Goal: Information Seeking & Learning: Learn about a topic

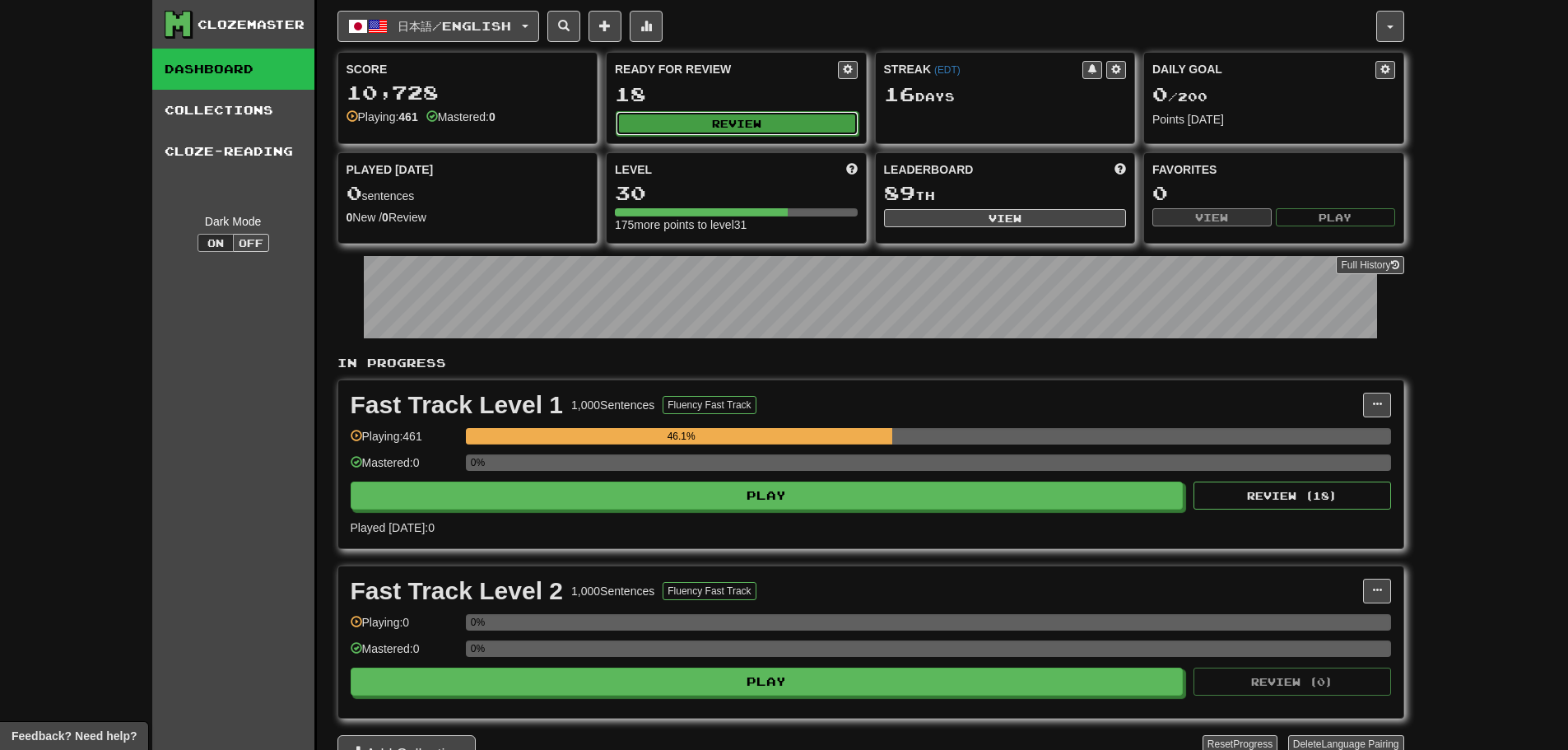
click at [712, 121] on button "Review" at bounding box center [737, 123] width 242 height 25
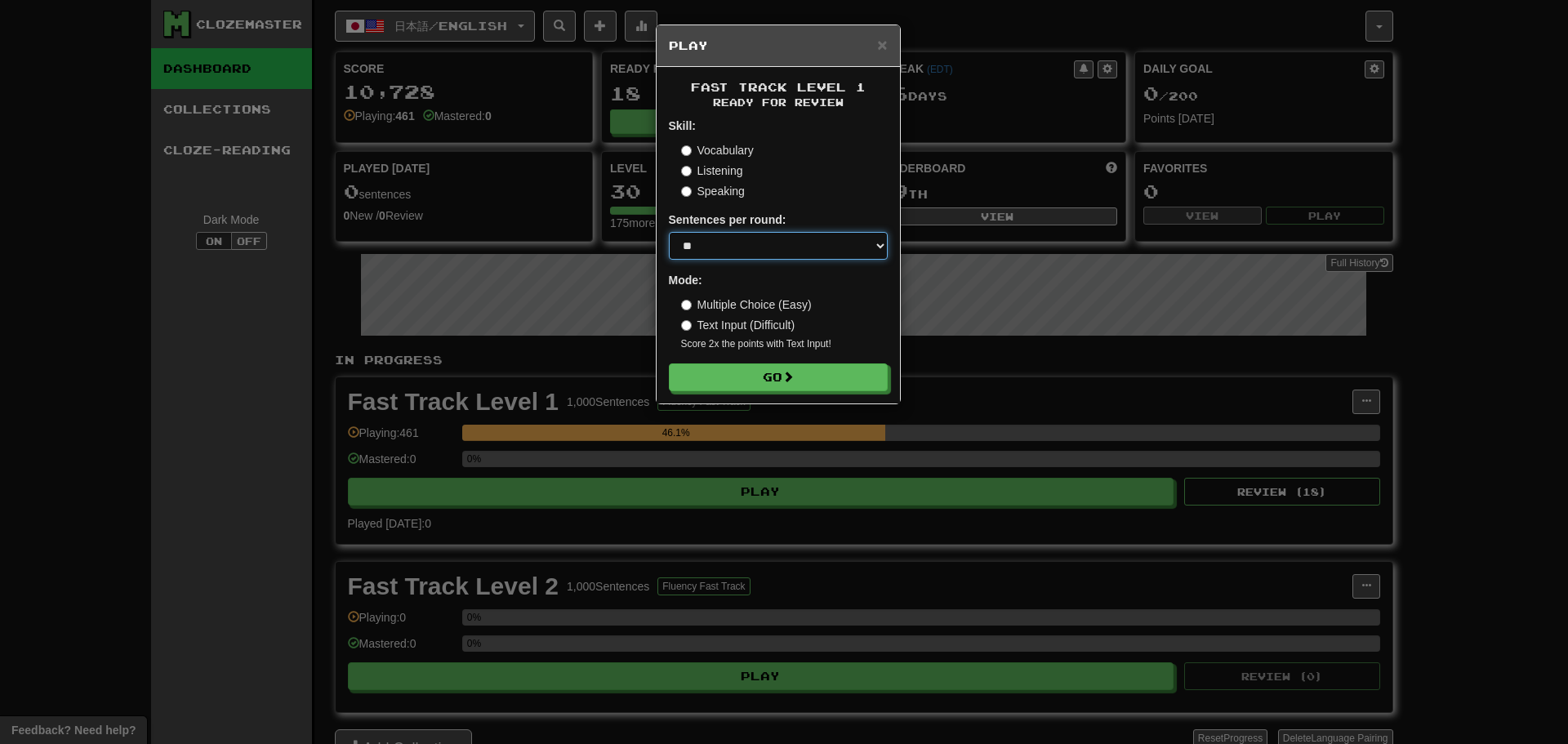
click at [814, 237] on select "* ** ** ** ** ** *** ********" at bounding box center [778, 246] width 219 height 27
select select "********"
click at [669, 232] on select "* ** ** ** ** ** *** ********" at bounding box center [778, 246] width 219 height 27
click at [744, 375] on button "Go" at bounding box center [779, 378] width 219 height 27
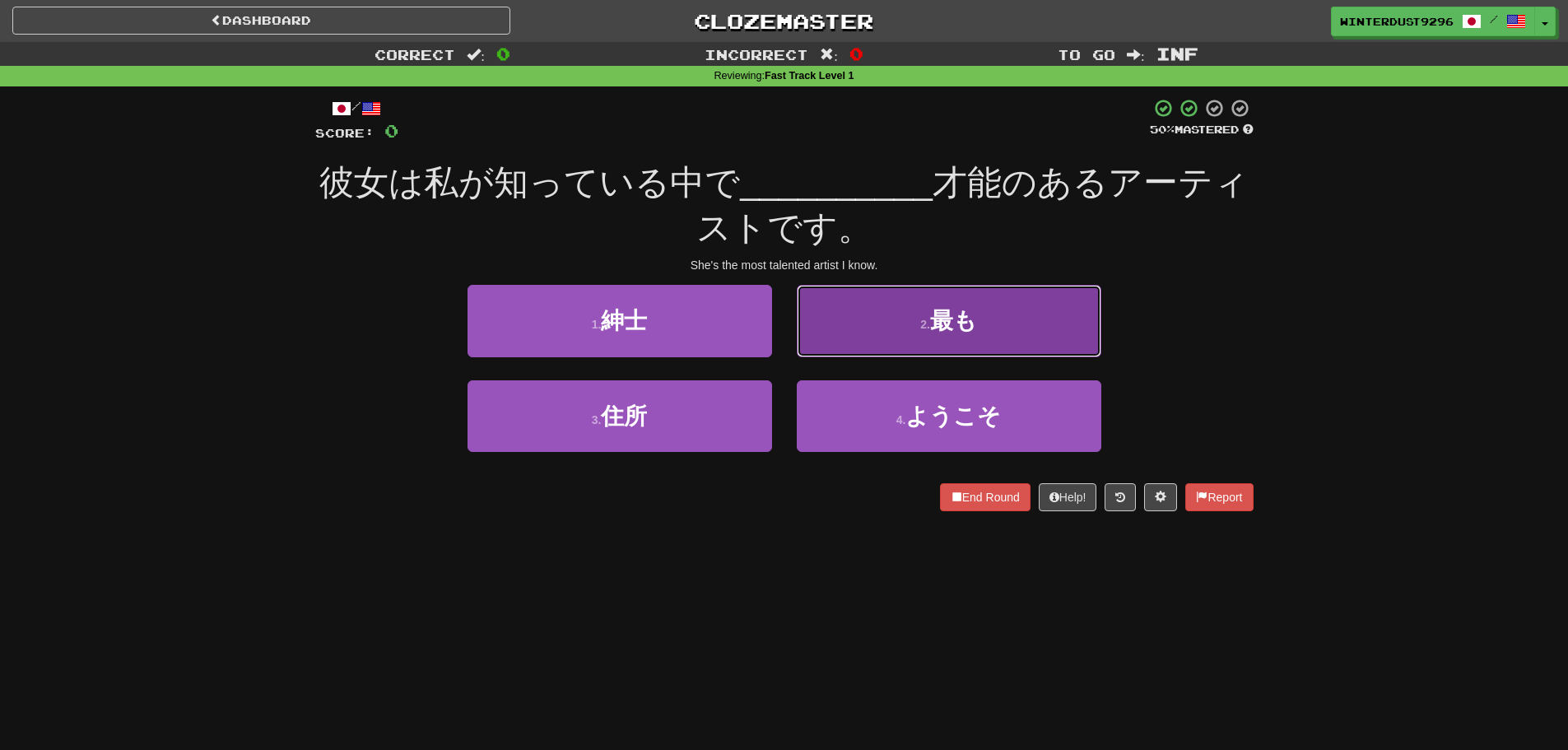
click at [975, 340] on button "2 . 最も" at bounding box center [949, 320] width 305 height 72
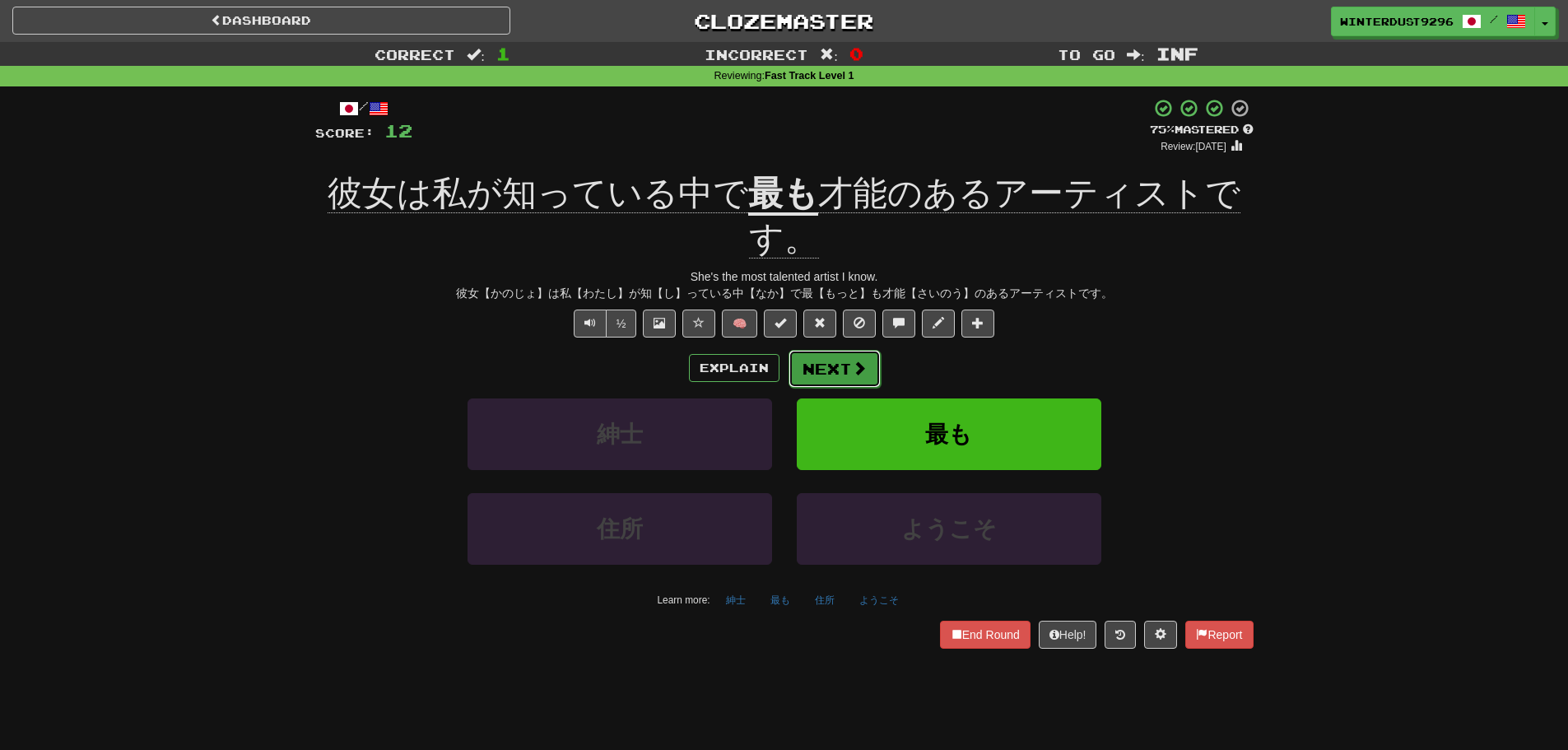
click at [857, 371] on span at bounding box center [859, 367] width 15 height 15
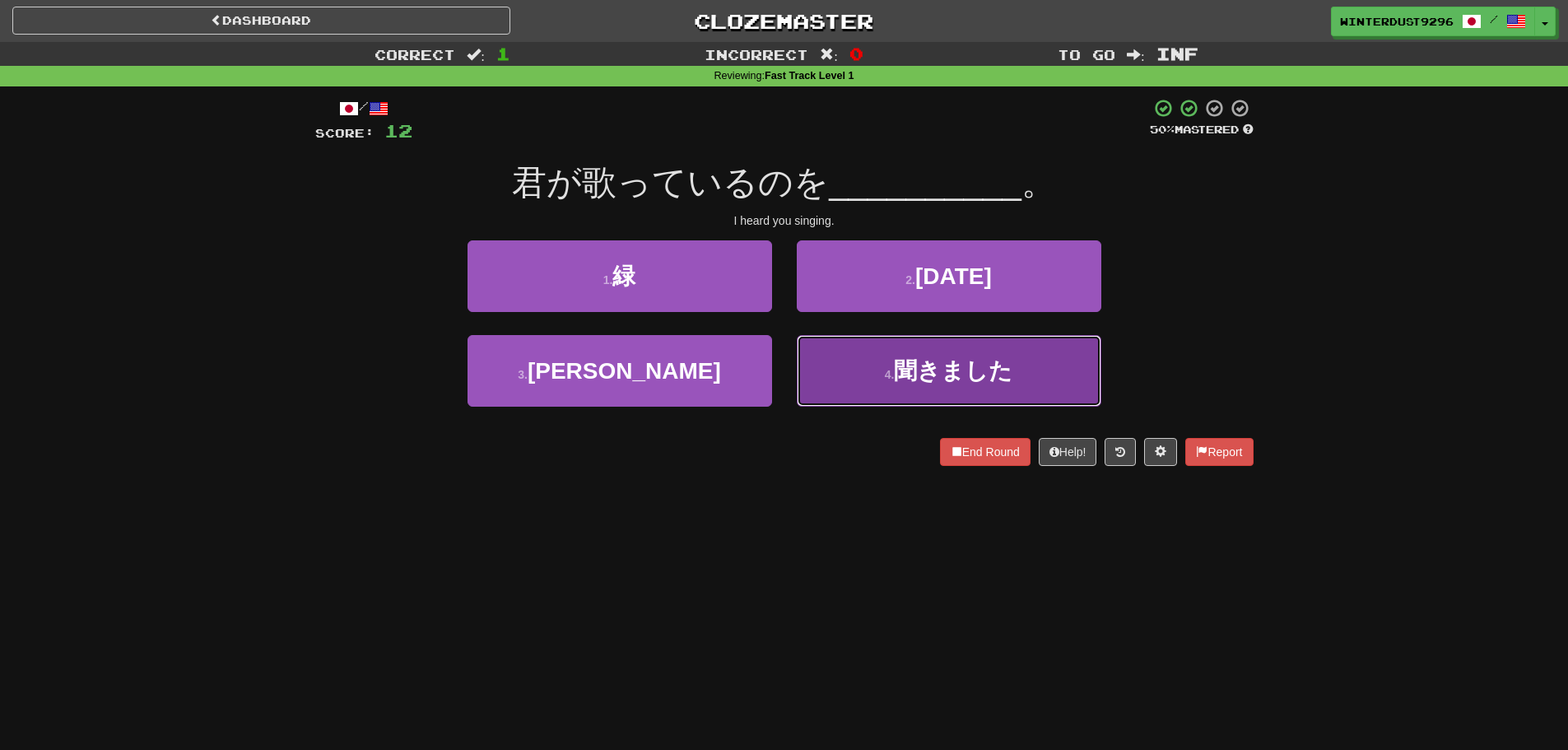
click at [851, 375] on button "4 . 聞きました" at bounding box center [949, 371] width 305 height 72
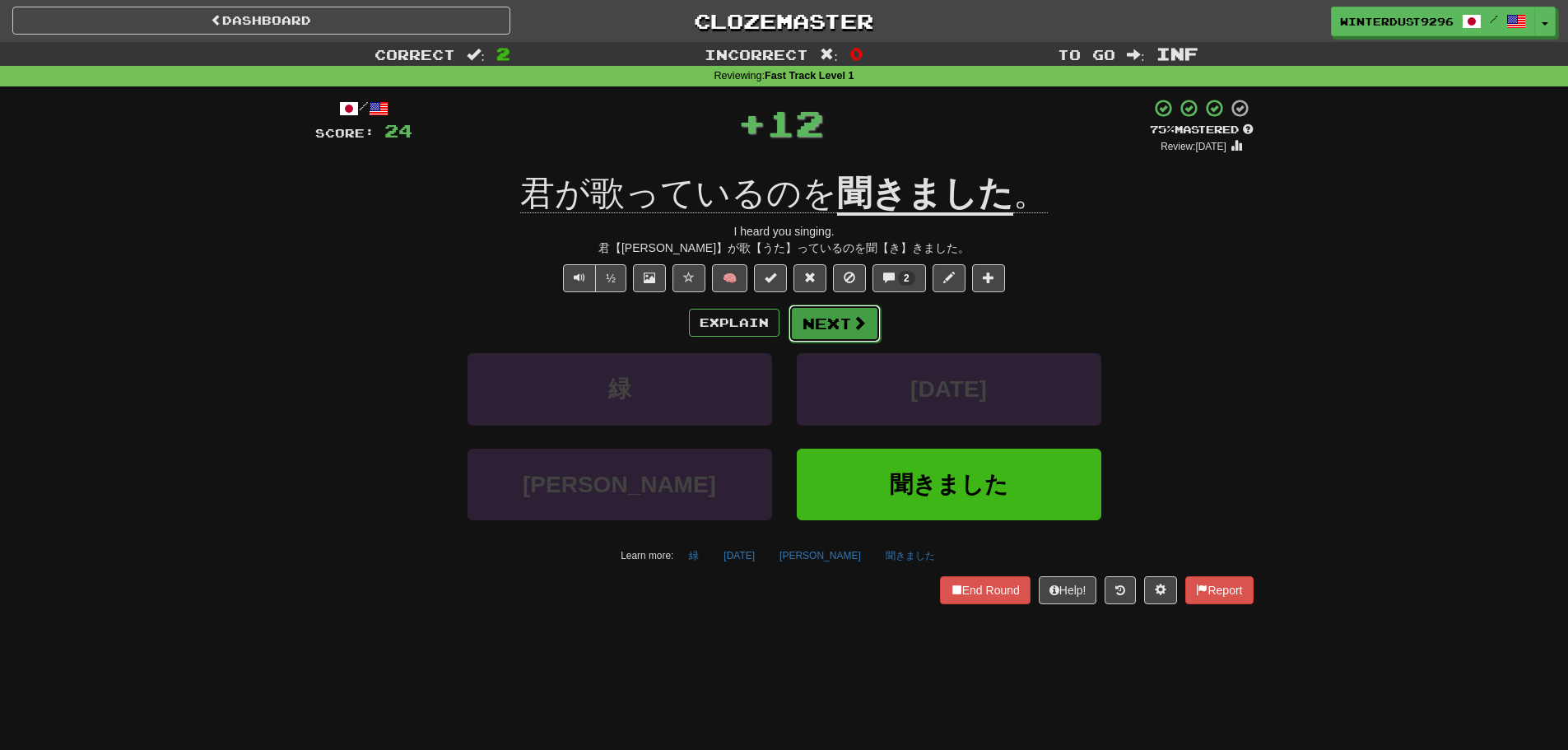
click at [826, 326] on button "Next" at bounding box center [835, 324] width 92 height 38
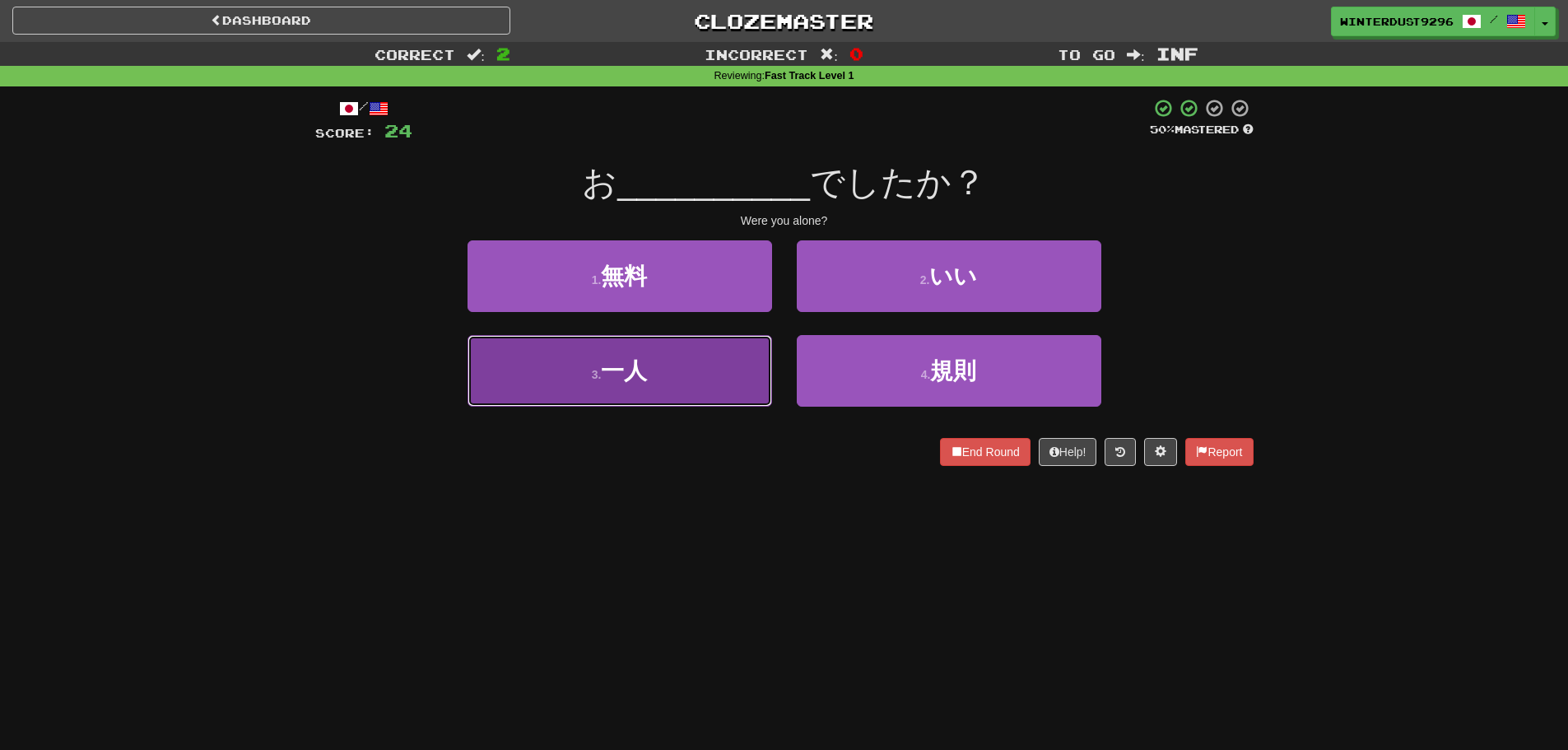
click at [674, 391] on button "3 . 一人" at bounding box center [620, 371] width 305 height 72
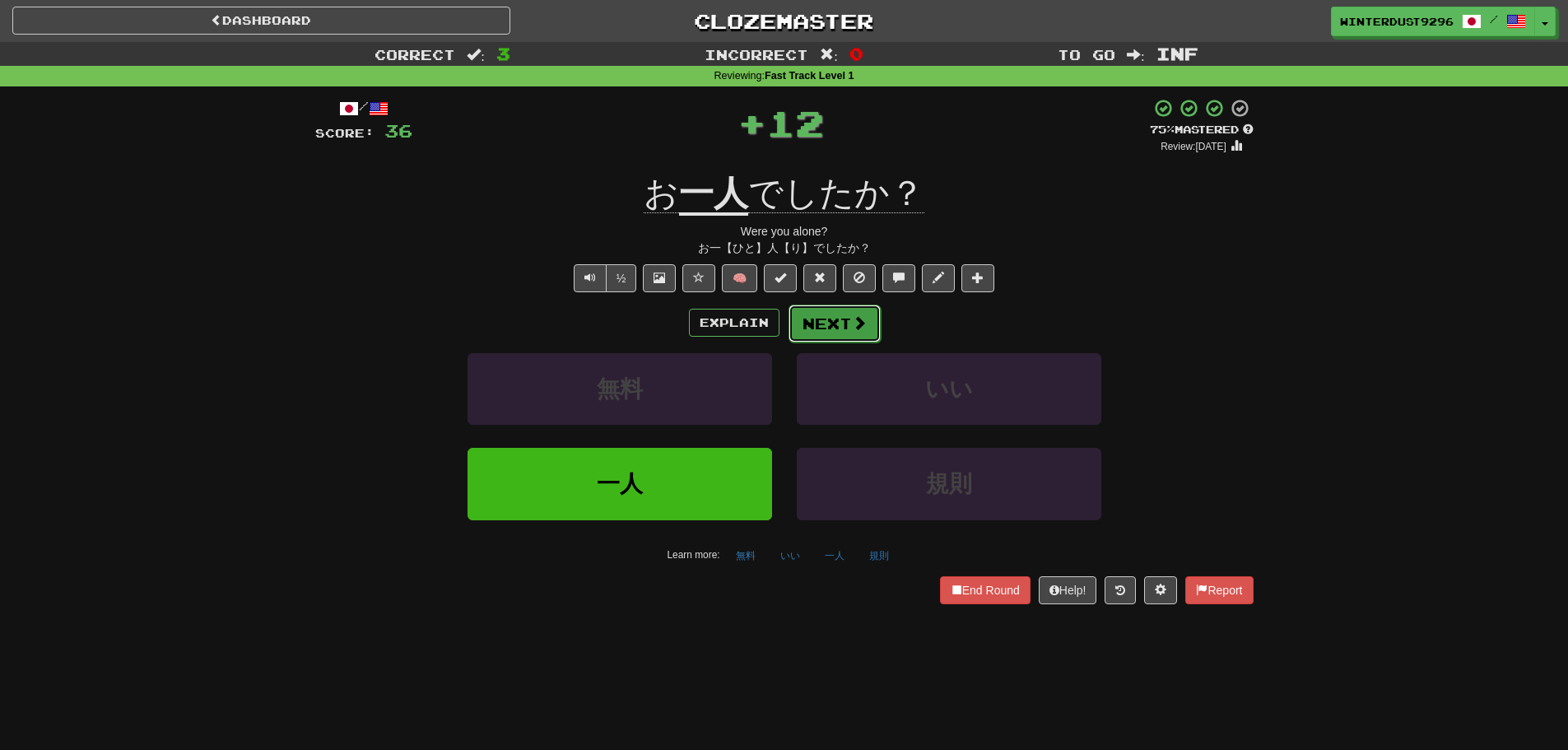
click at [829, 326] on button "Next" at bounding box center [835, 324] width 92 height 38
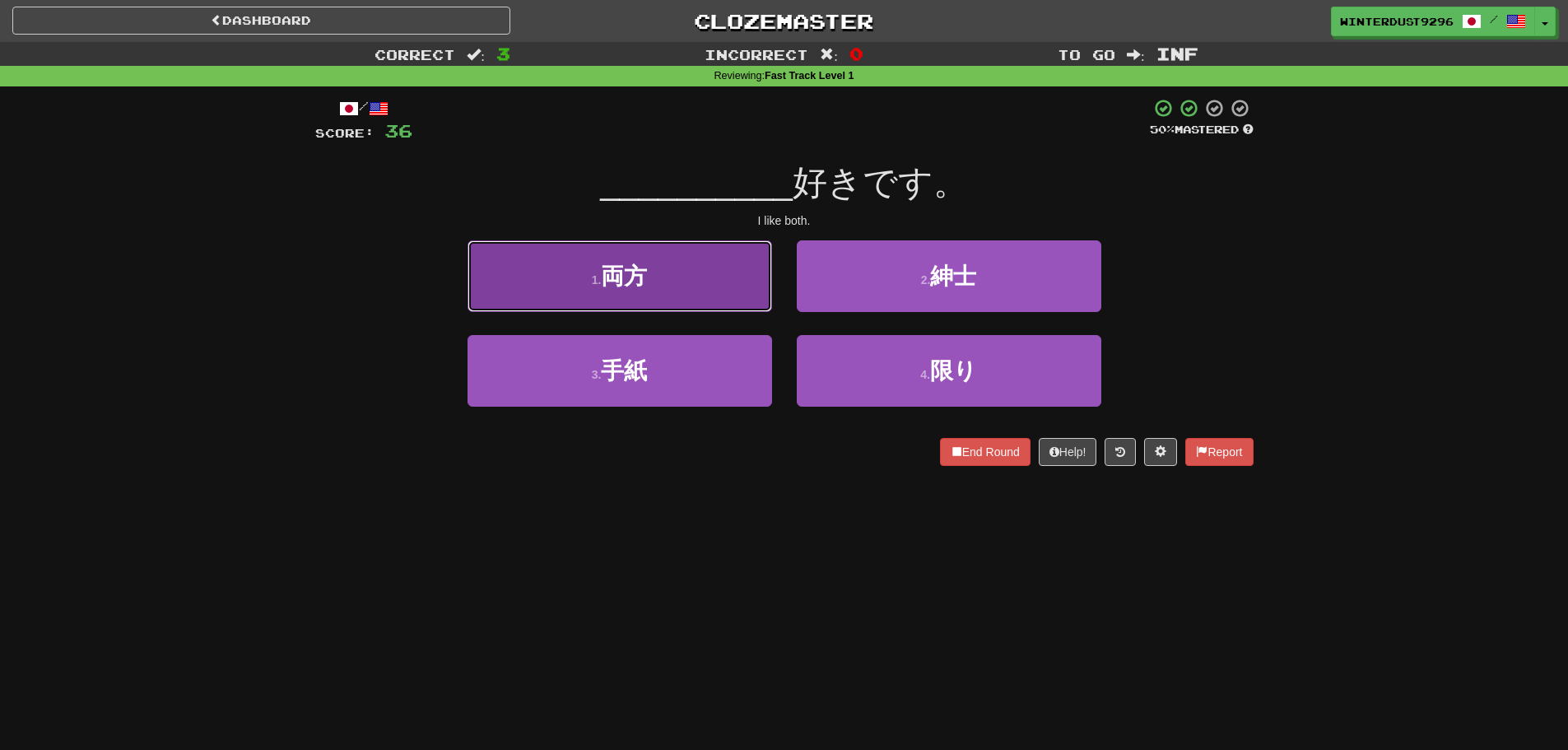
click at [723, 306] on button "1 . 両方" at bounding box center [620, 276] width 305 height 72
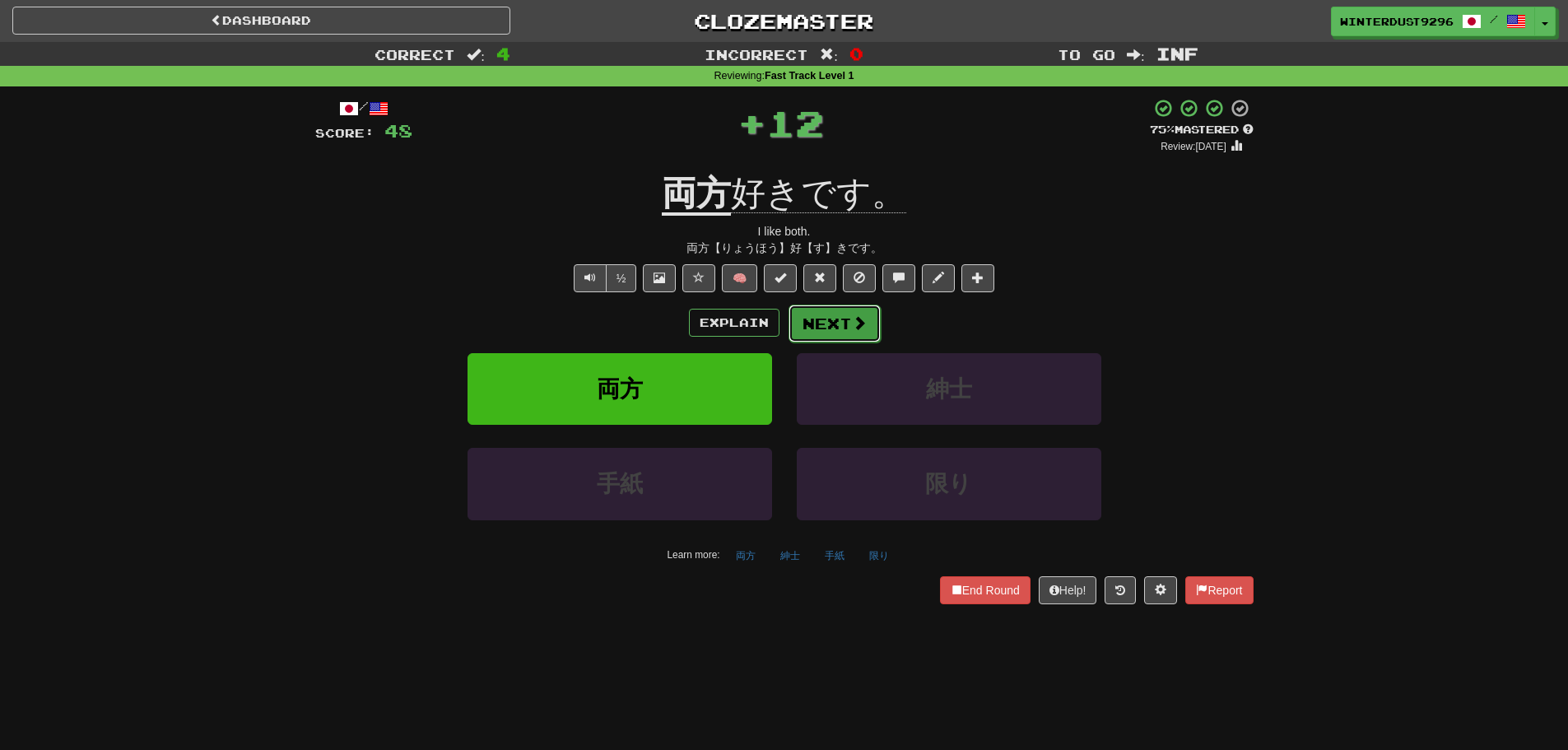
click at [855, 325] on span at bounding box center [859, 322] width 15 height 15
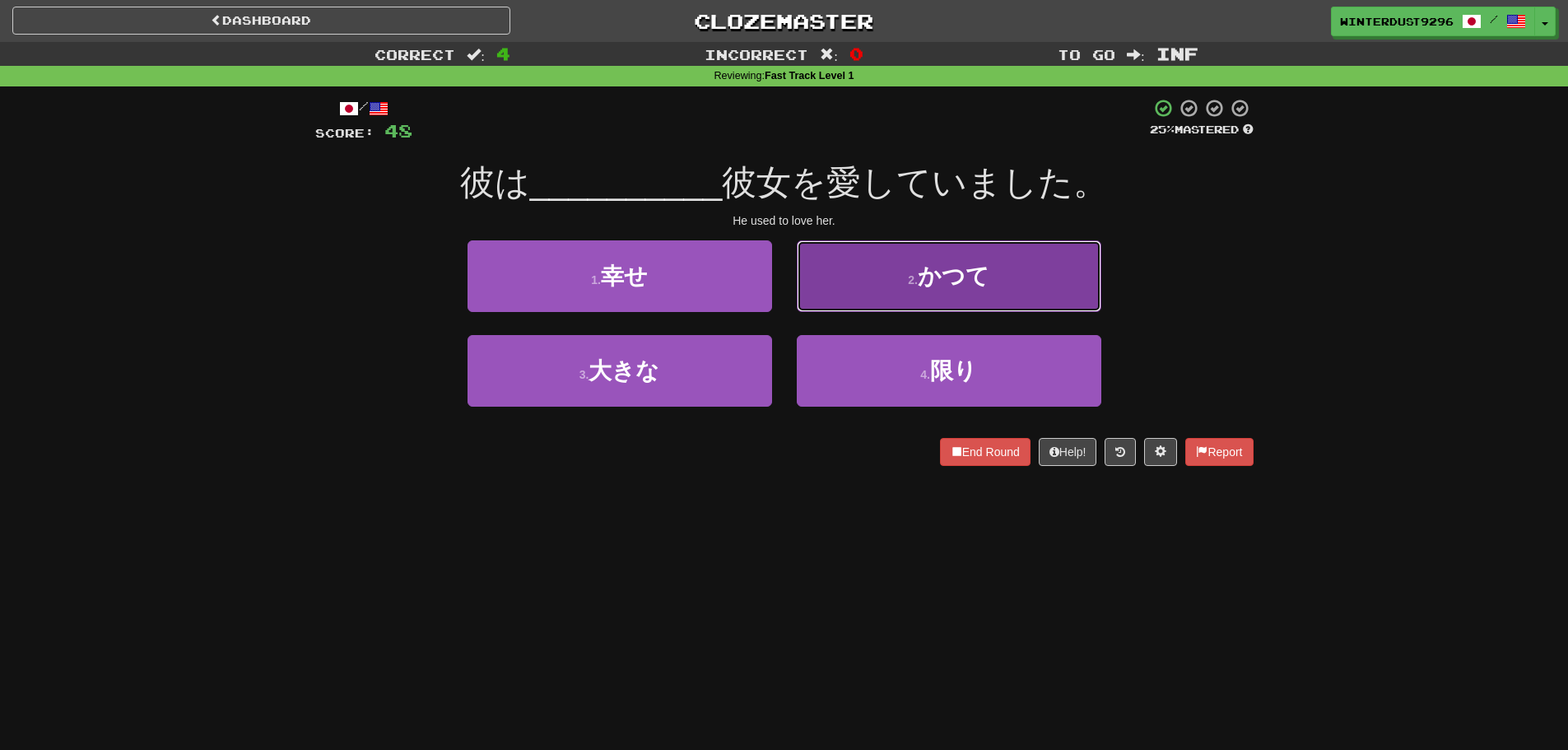
click at [869, 286] on button "2 . かつて" at bounding box center [949, 276] width 305 height 72
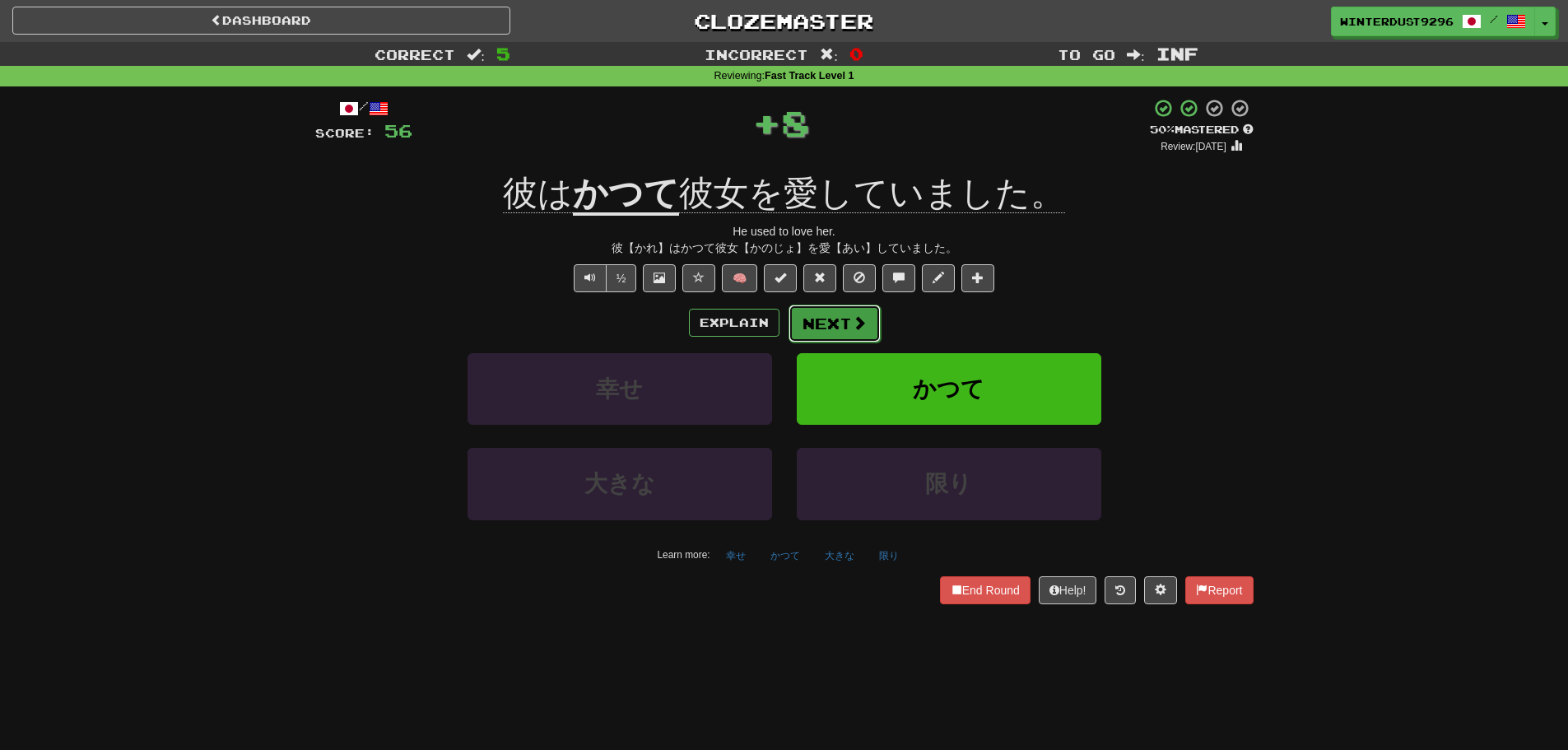
click at [815, 324] on button "Next" at bounding box center [835, 324] width 92 height 38
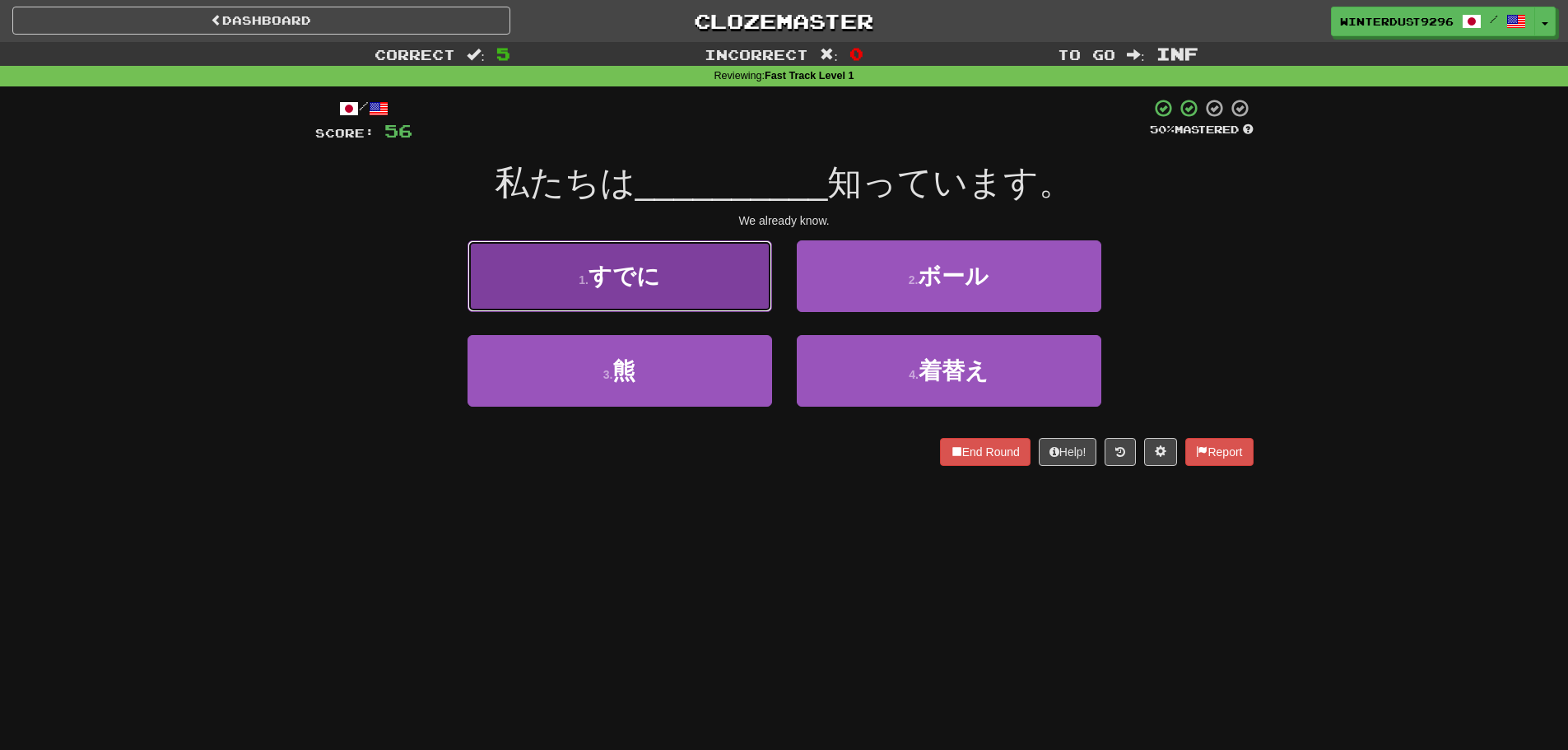
click at [714, 286] on button "1 . すでに" at bounding box center [620, 276] width 305 height 72
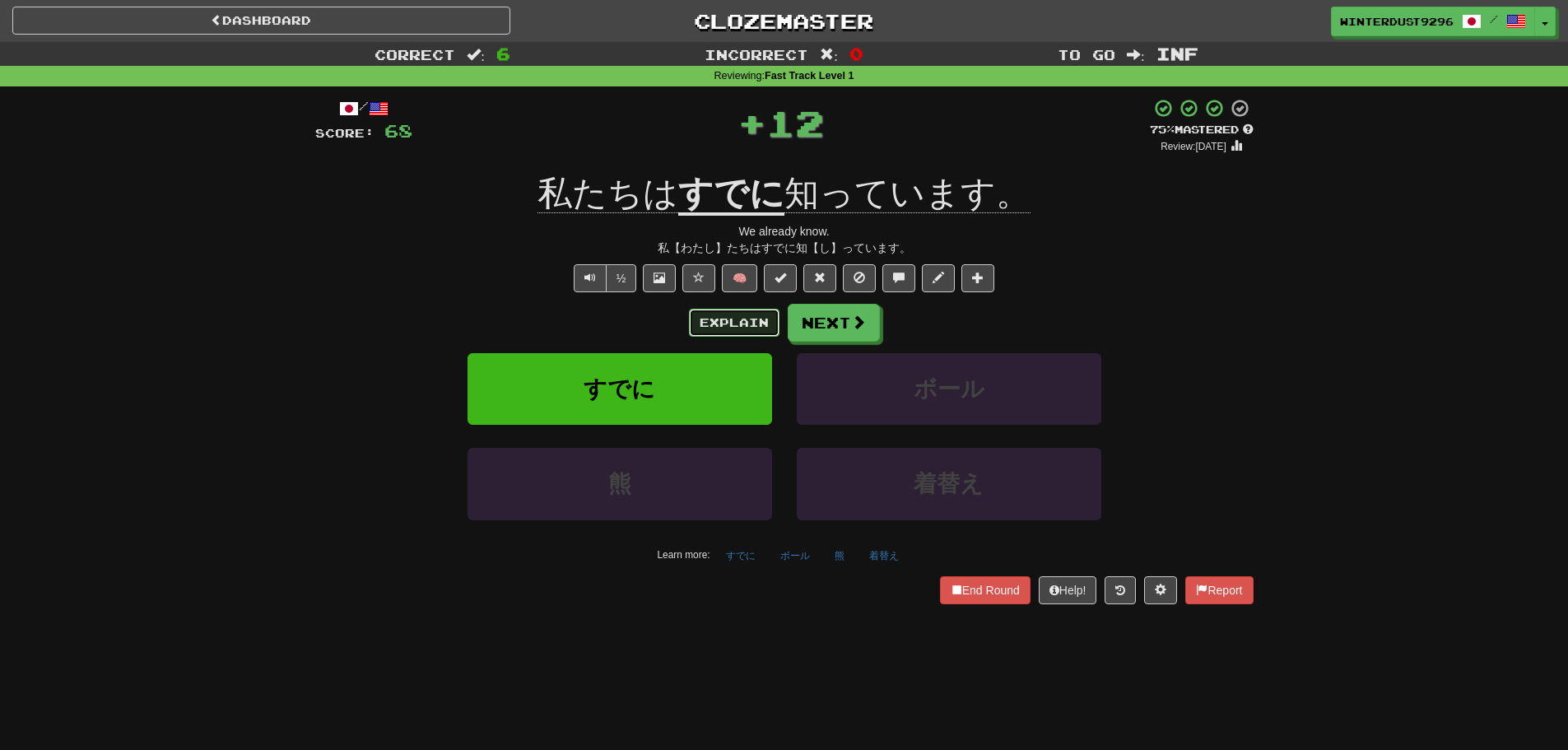
click at [748, 323] on button "Explain" at bounding box center [734, 322] width 91 height 28
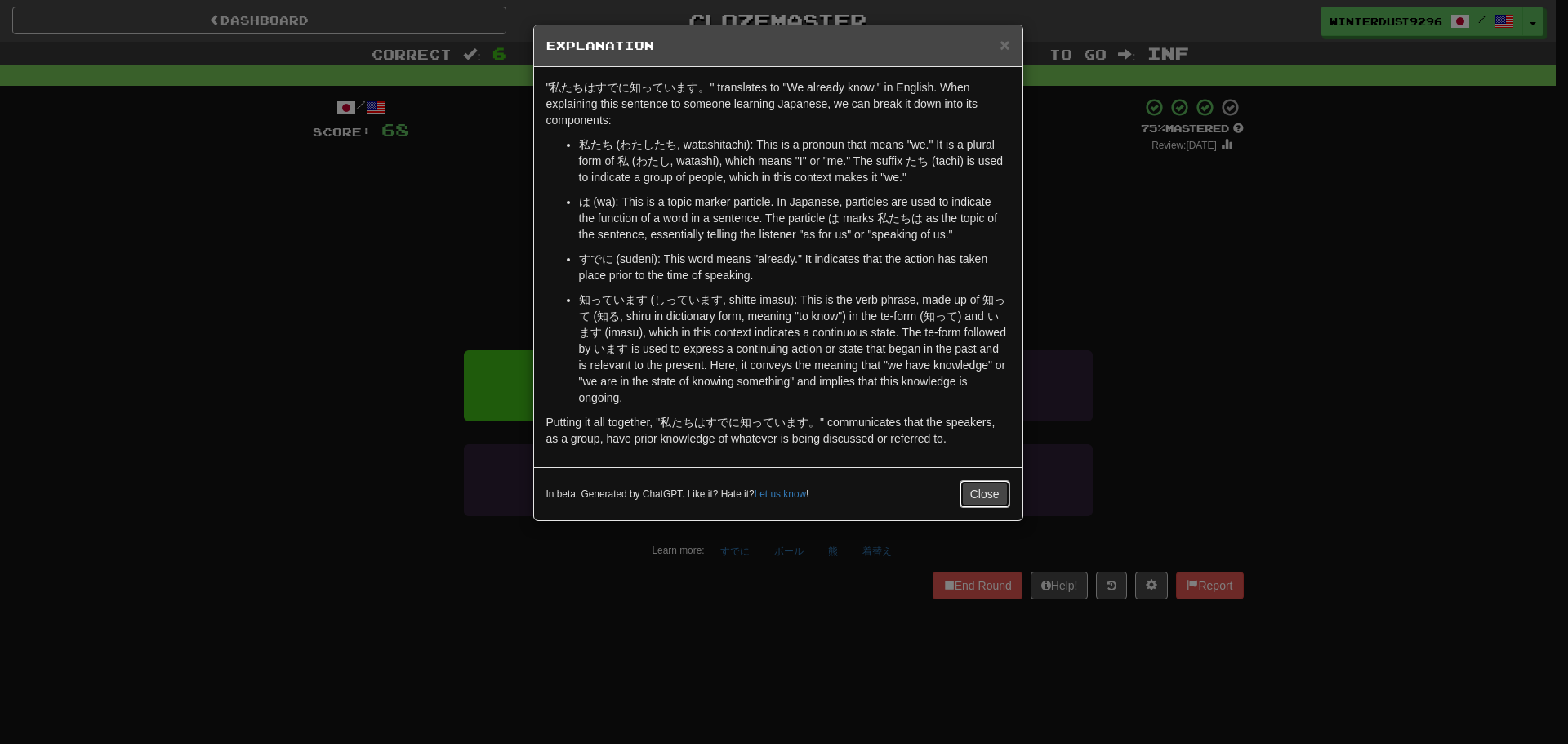
click at [991, 491] on button "Close" at bounding box center [985, 494] width 51 height 27
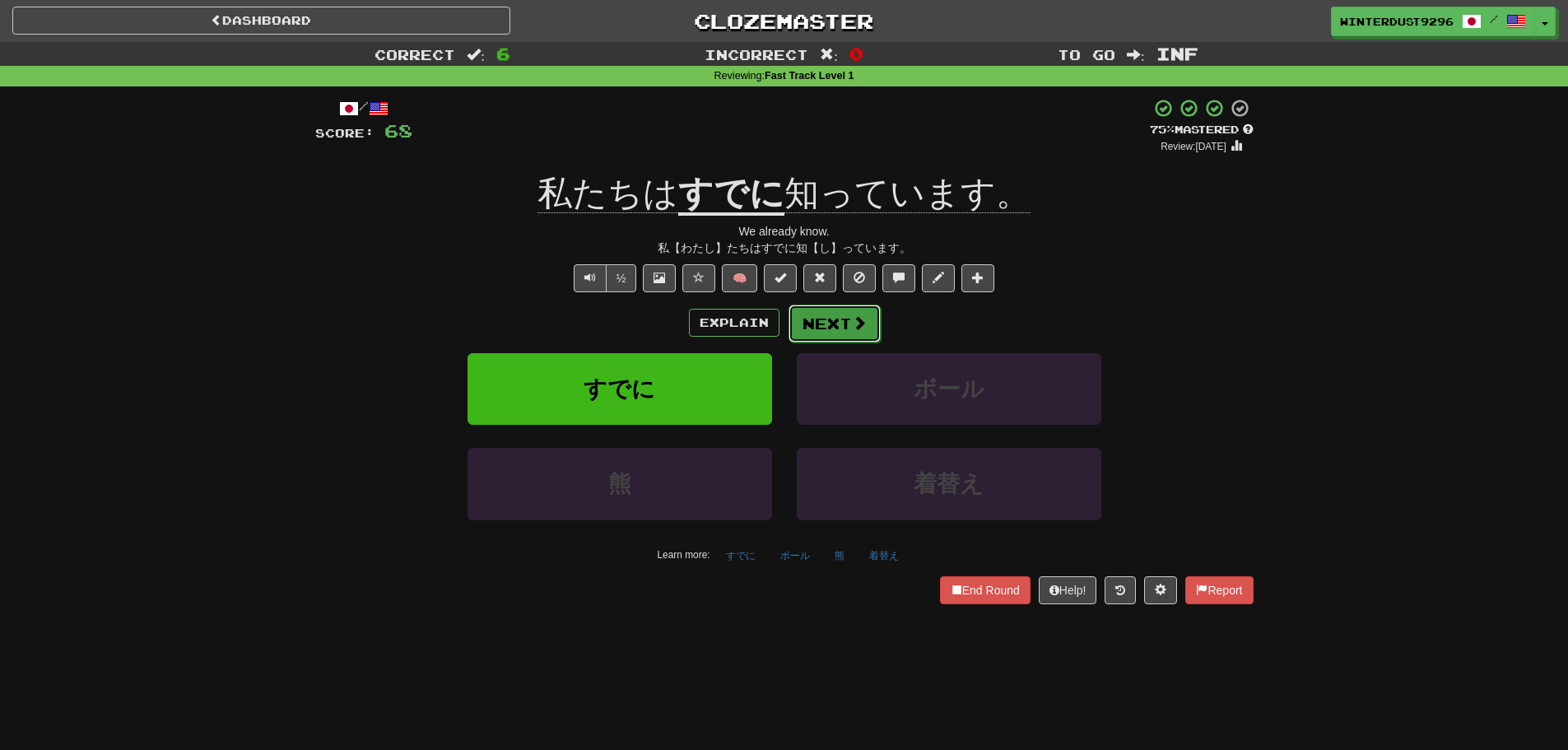
click at [870, 329] on button "Next" at bounding box center [835, 324] width 92 height 38
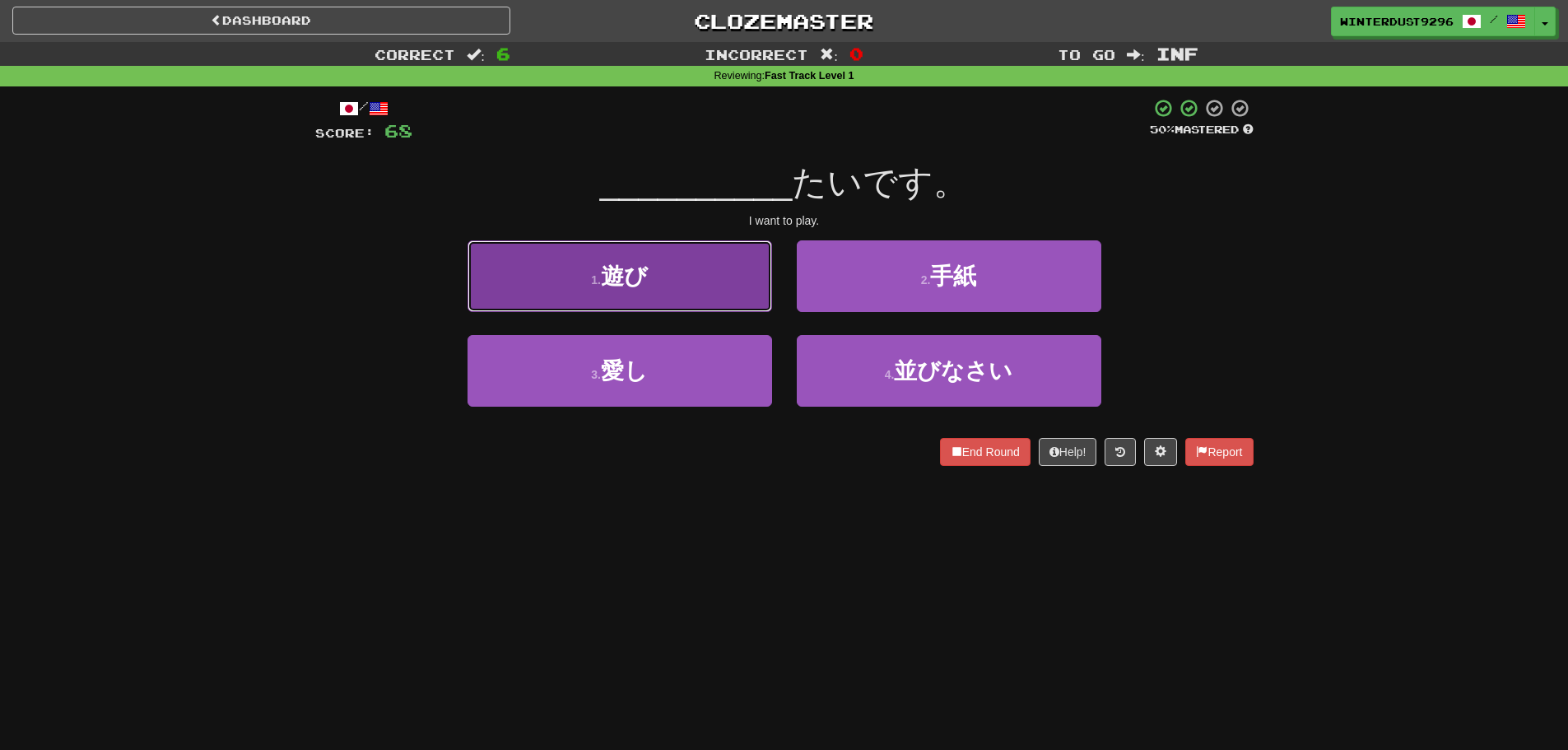
click at [689, 285] on button "1 . 遊び" at bounding box center [620, 276] width 305 height 72
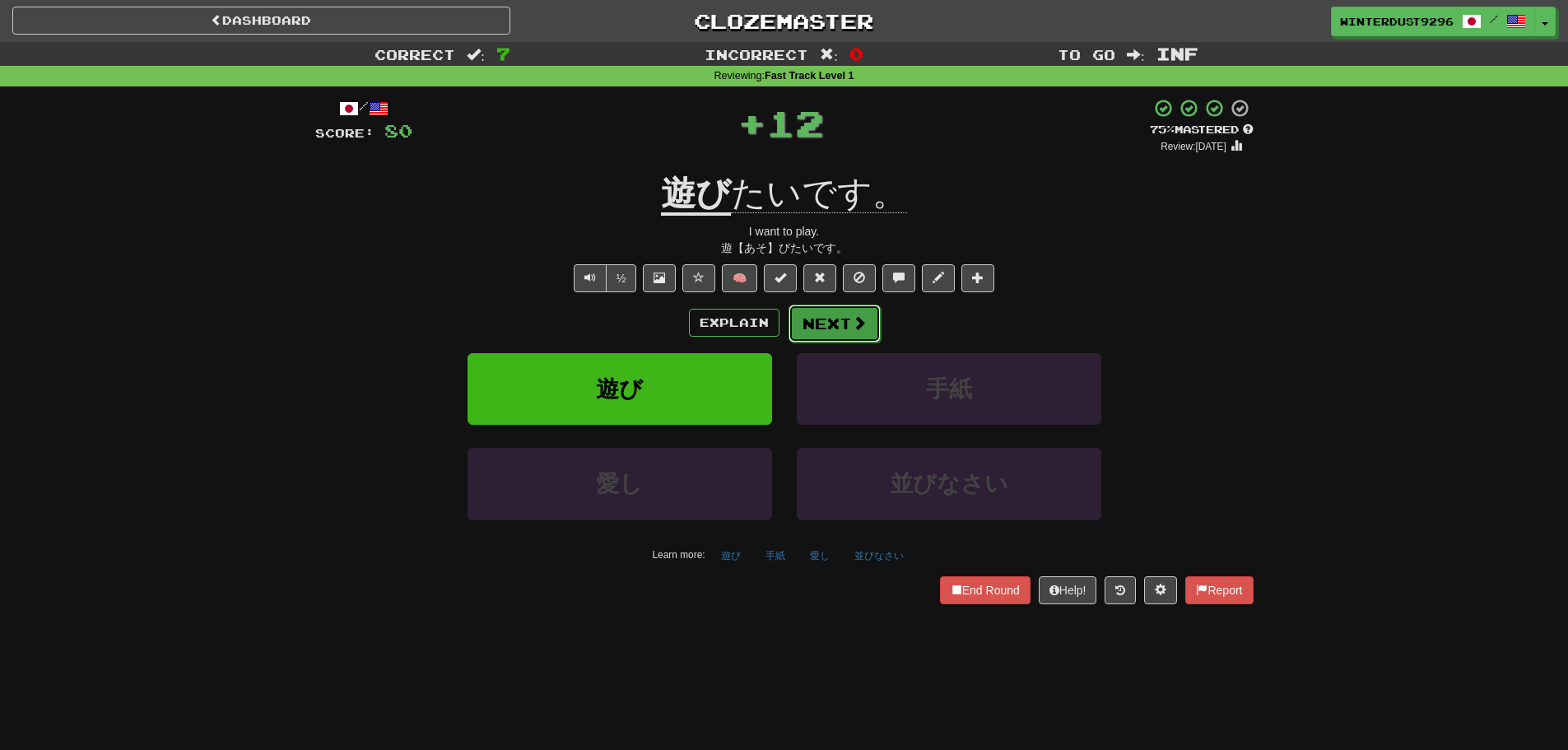
click at [847, 325] on button "Next" at bounding box center [835, 324] width 92 height 38
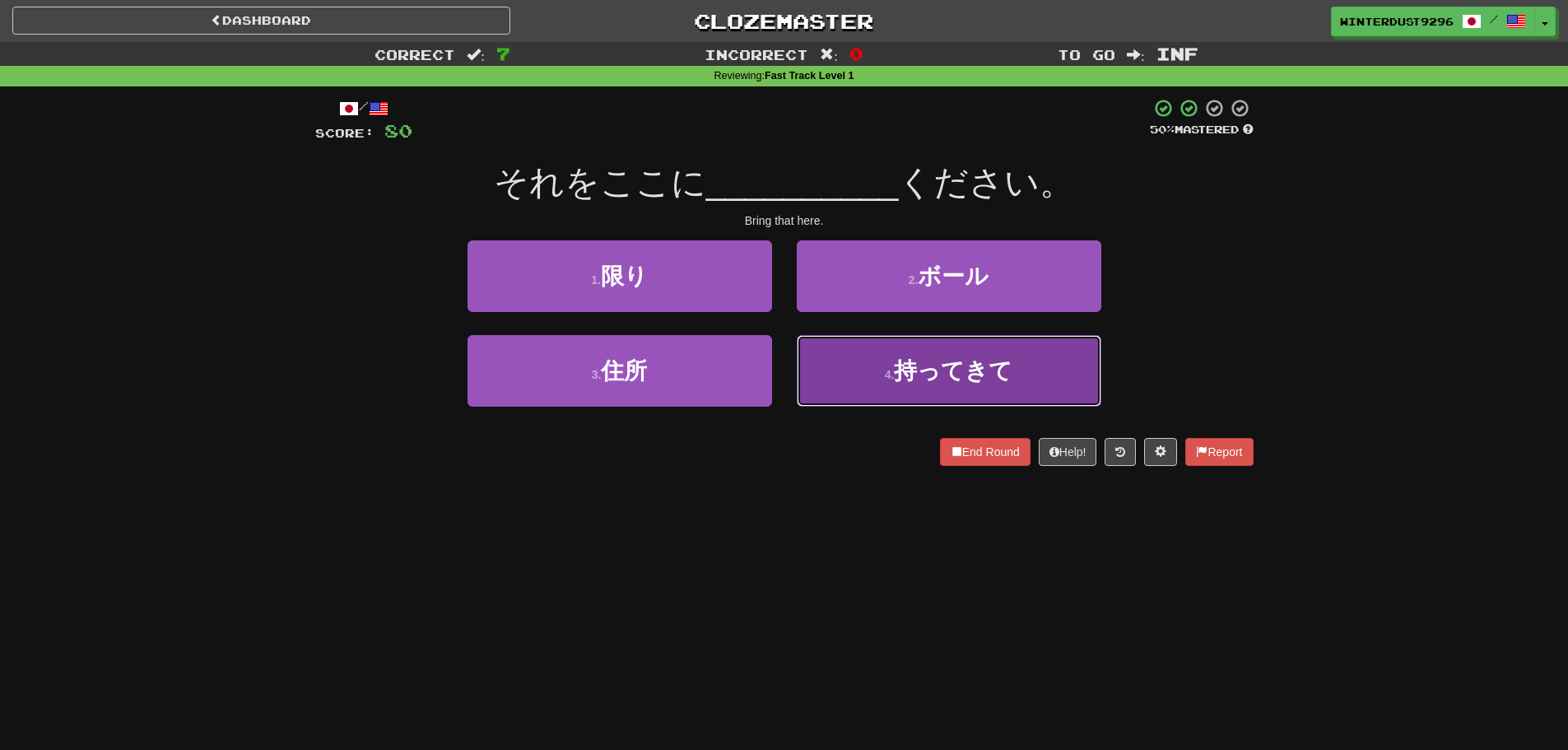
click at [963, 395] on button "4 . 持ってきて" at bounding box center [949, 371] width 305 height 72
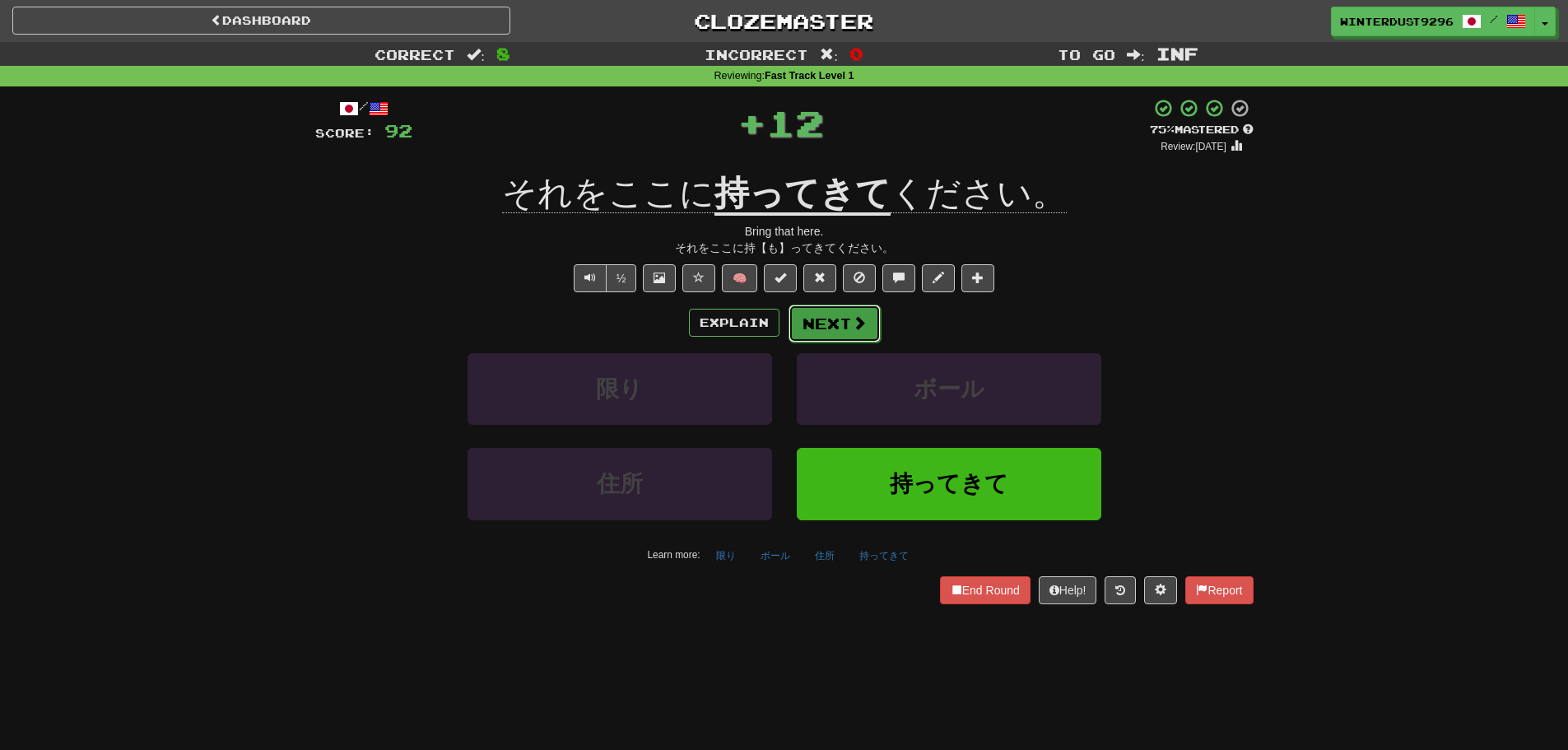
click at [848, 324] on button "Next" at bounding box center [835, 324] width 92 height 38
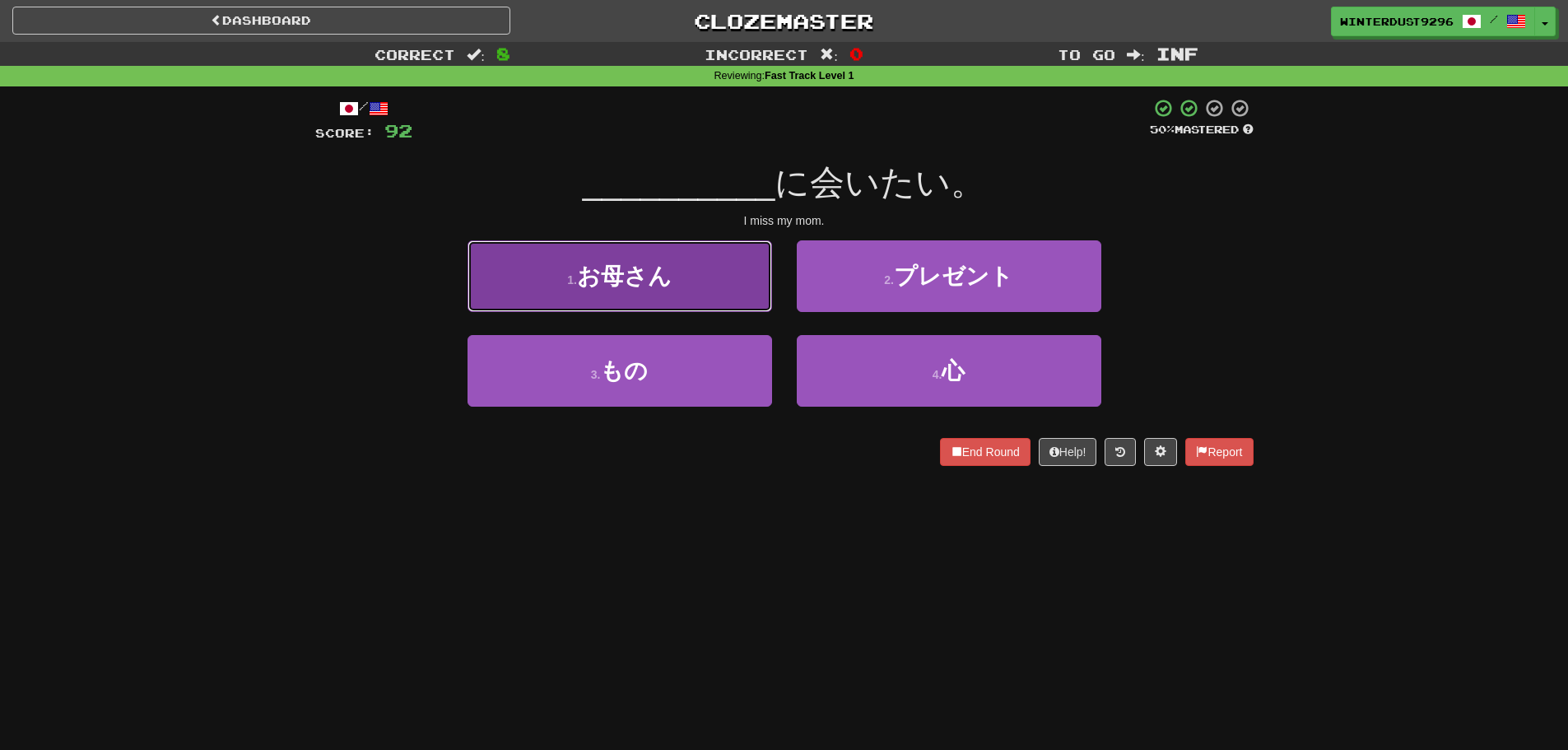
click at [723, 297] on button "1 . お母さん" at bounding box center [620, 276] width 305 height 72
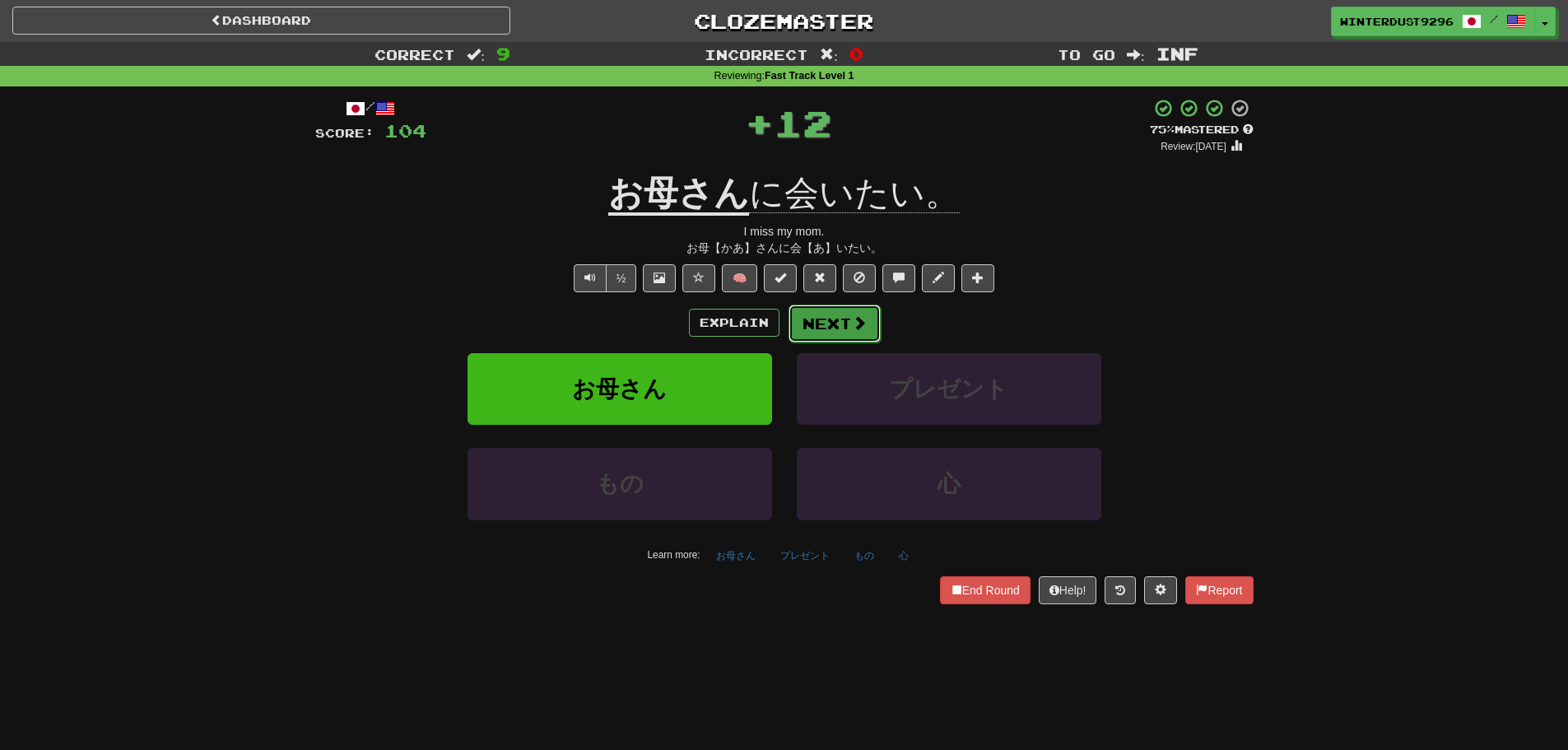
click at [829, 328] on button "Next" at bounding box center [835, 324] width 92 height 38
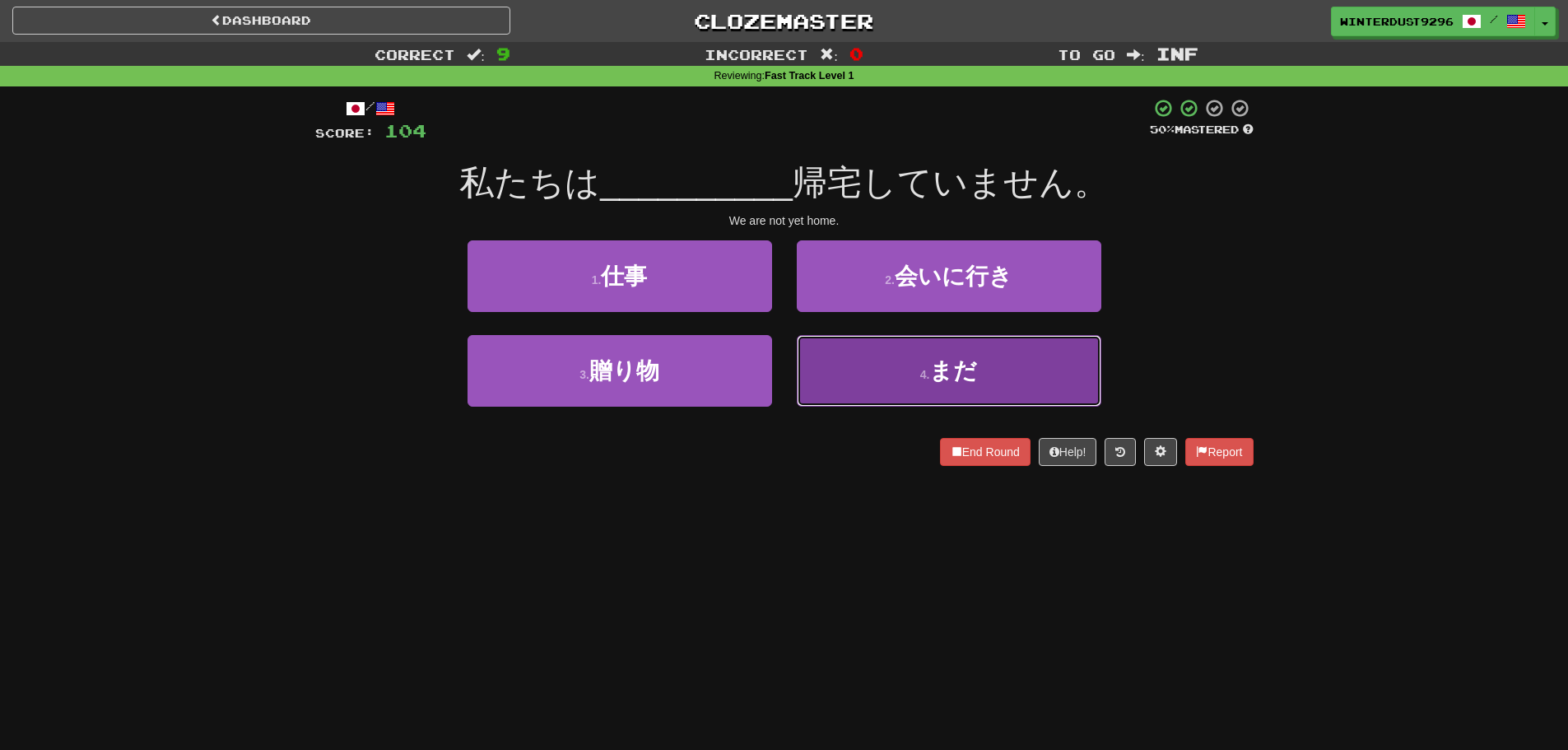
click at [846, 381] on button "4 . まだ" at bounding box center [949, 371] width 305 height 72
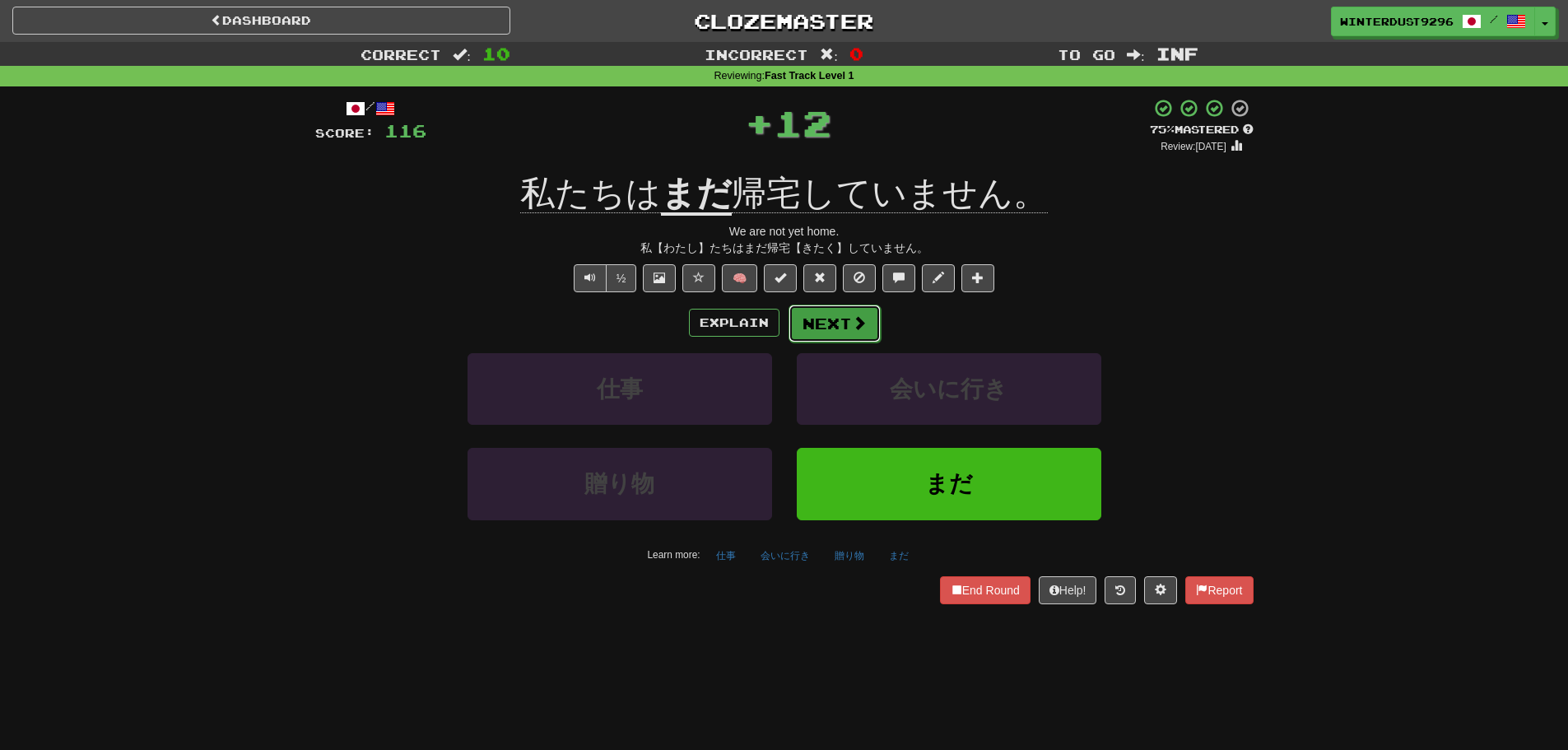
click at [831, 325] on button "Next" at bounding box center [835, 324] width 92 height 38
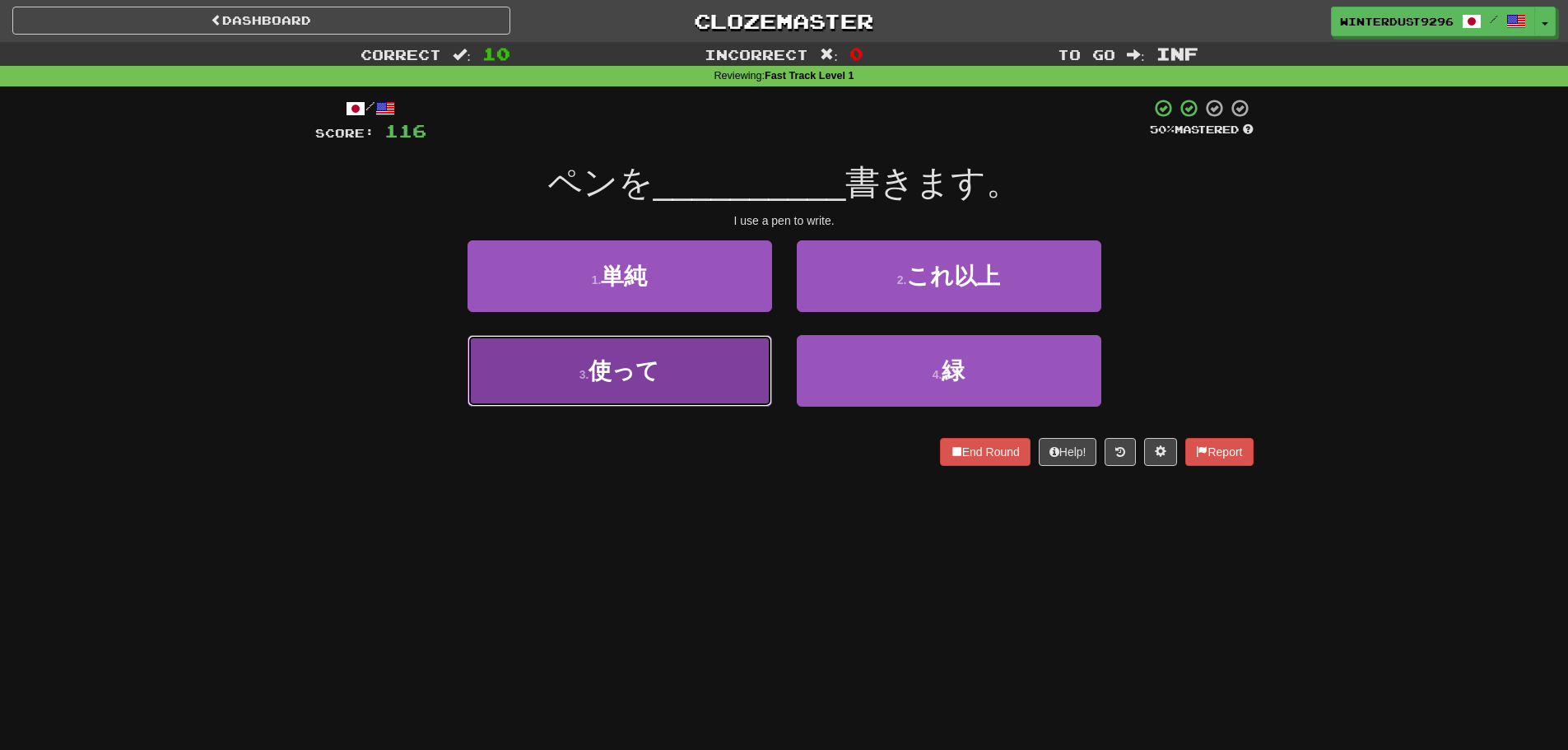
click at [694, 384] on button "3 . 使って" at bounding box center [620, 371] width 305 height 72
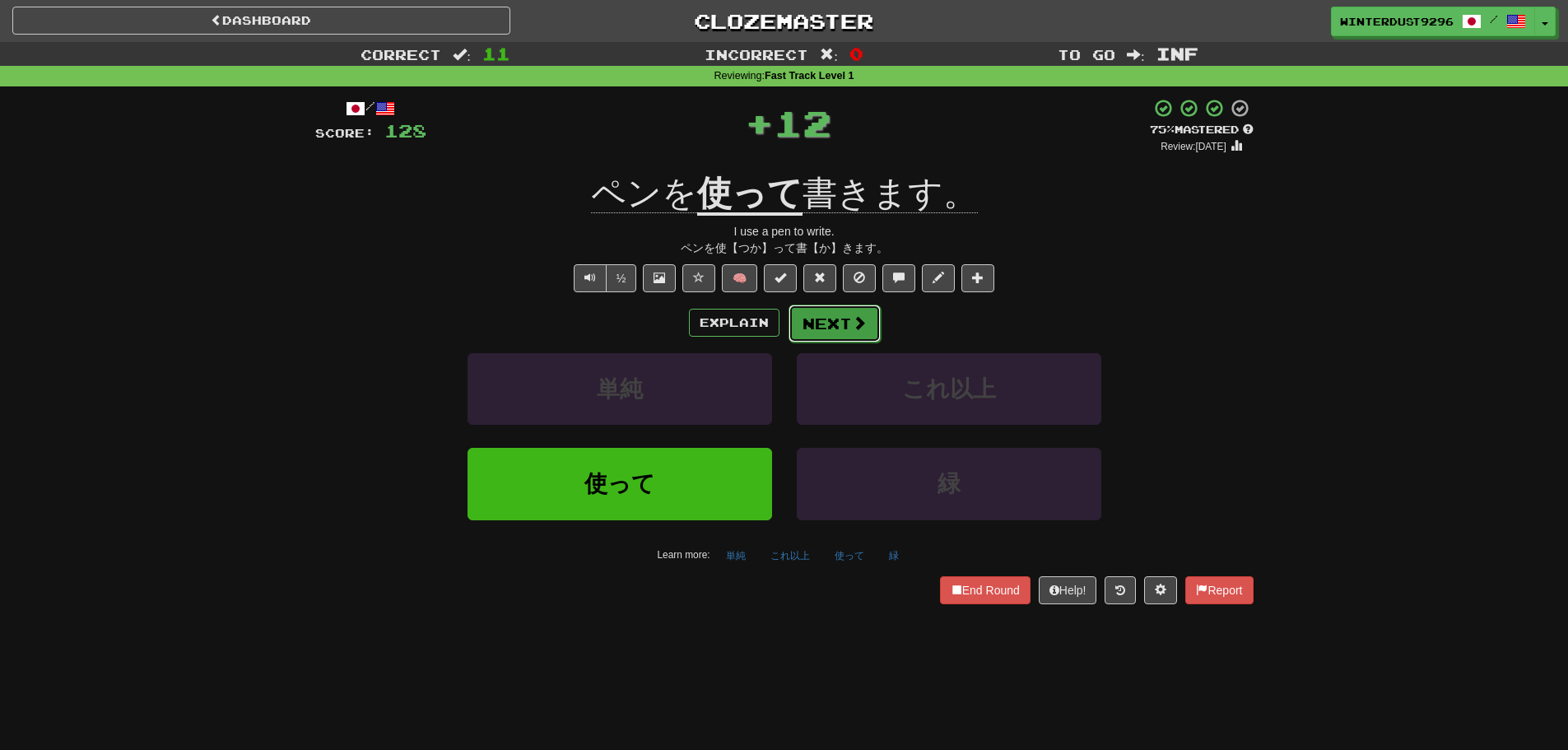
click at [836, 330] on button "Next" at bounding box center [835, 324] width 92 height 38
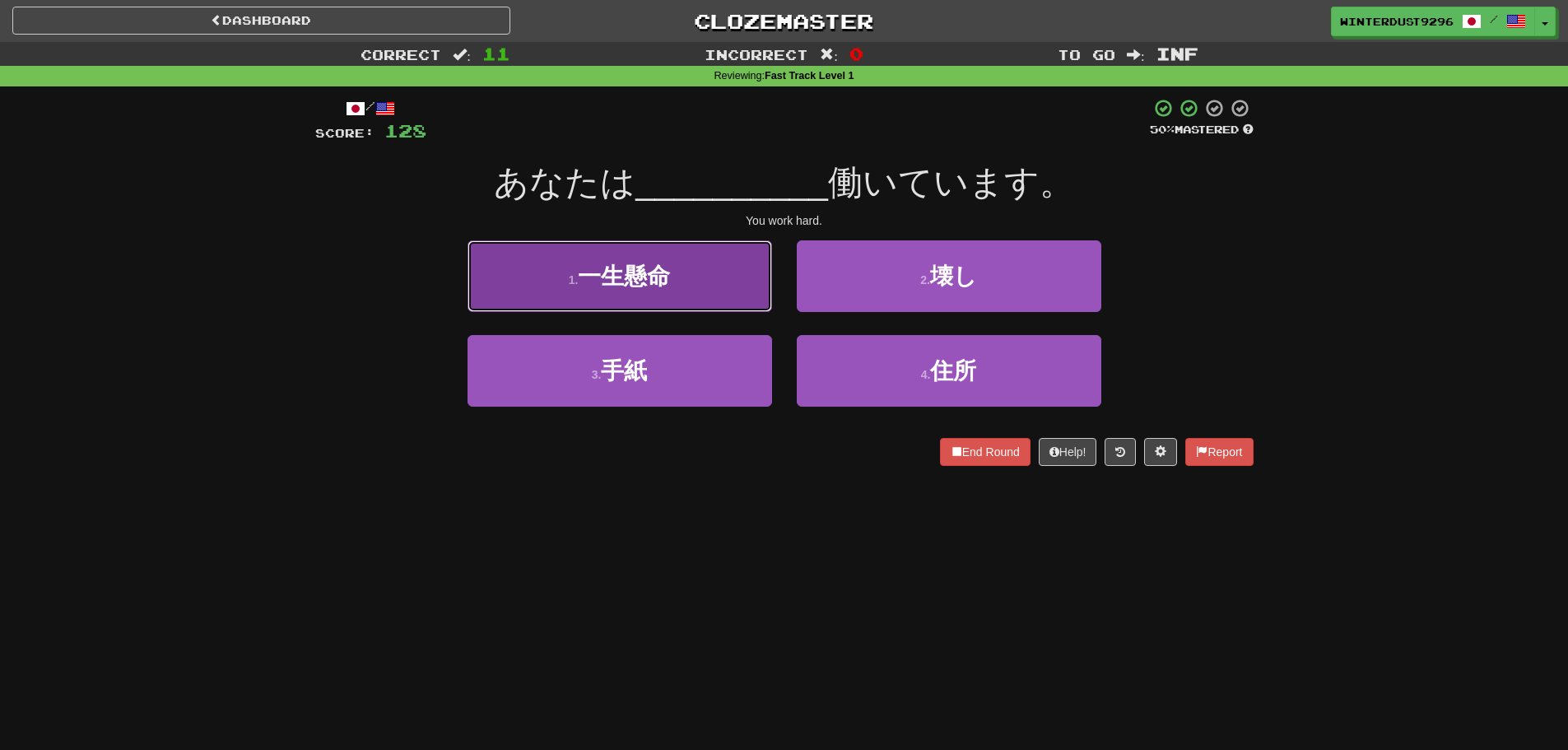
click at [719, 307] on button "1 . 一生懸命" at bounding box center [620, 276] width 305 height 72
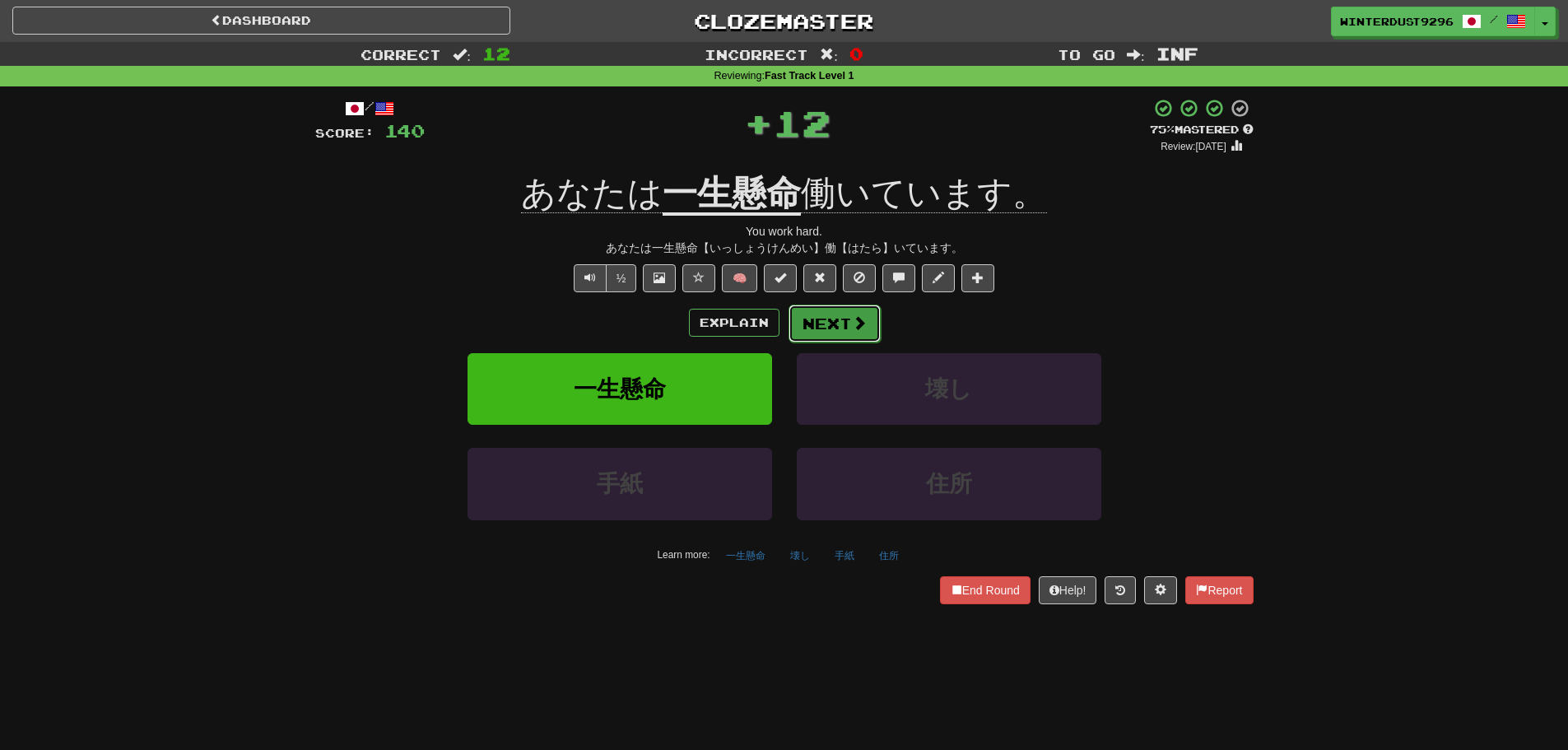
click at [836, 324] on button "Next" at bounding box center [835, 324] width 92 height 38
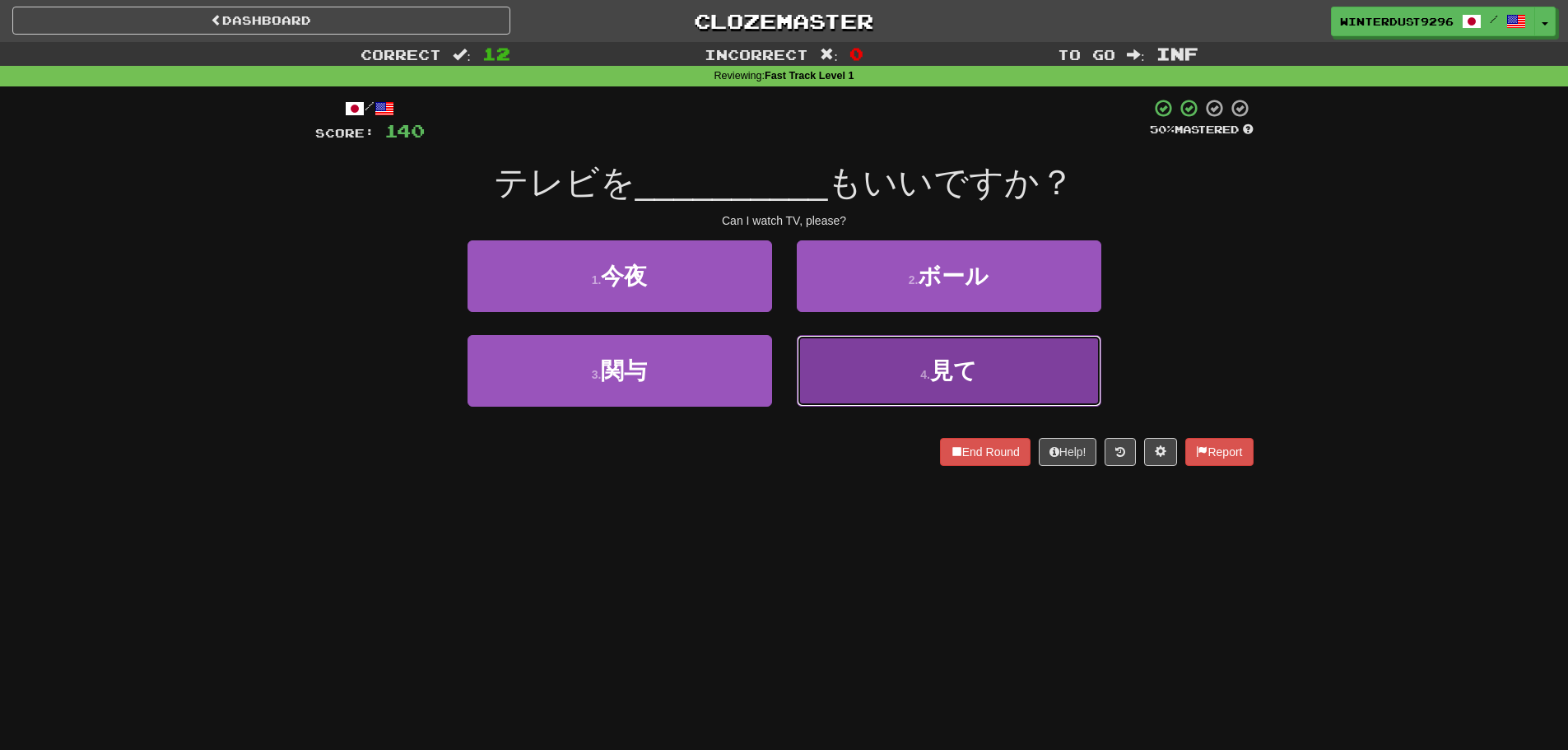
click at [869, 369] on button "4 . 見て" at bounding box center [949, 371] width 305 height 72
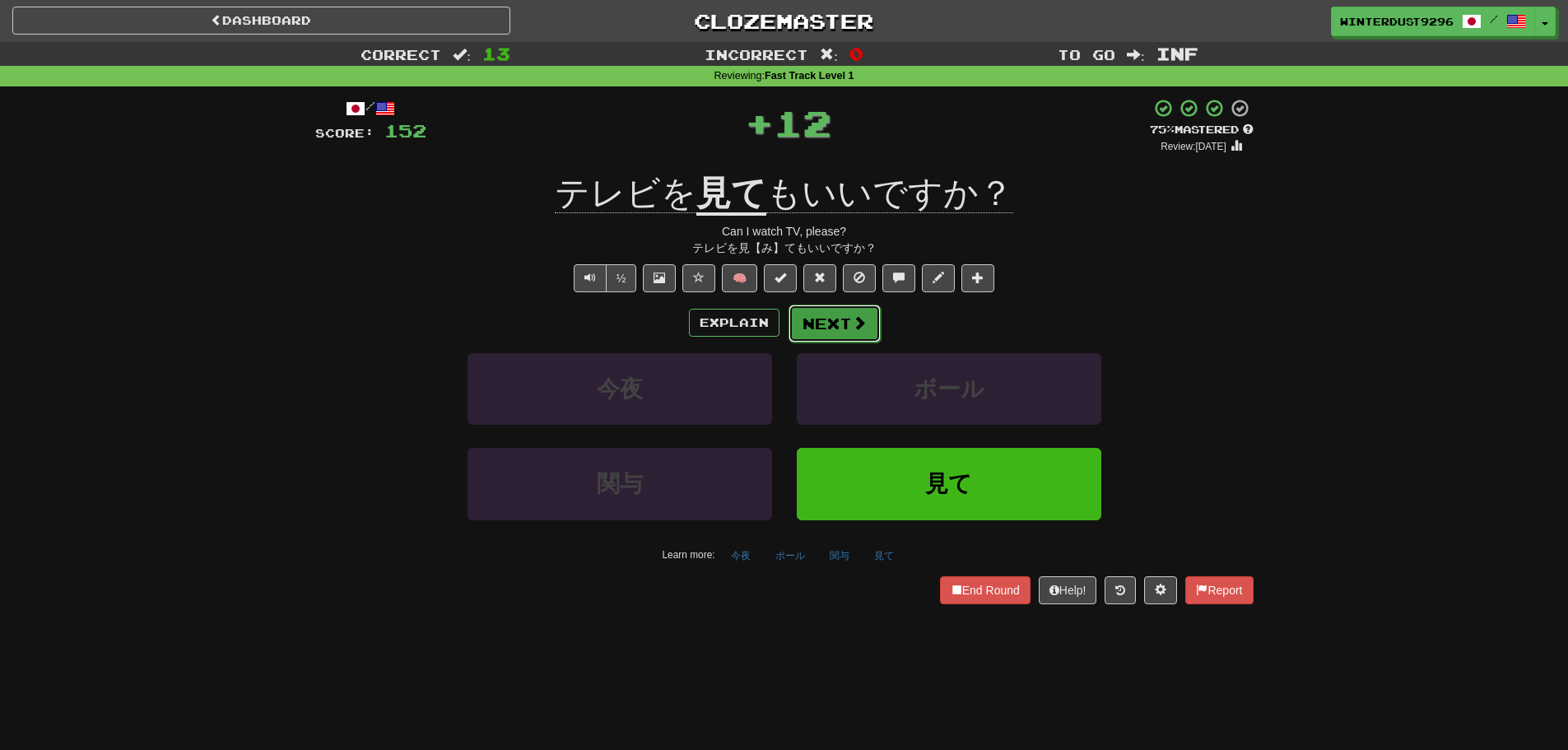
click at [819, 325] on button "Next" at bounding box center [835, 324] width 92 height 38
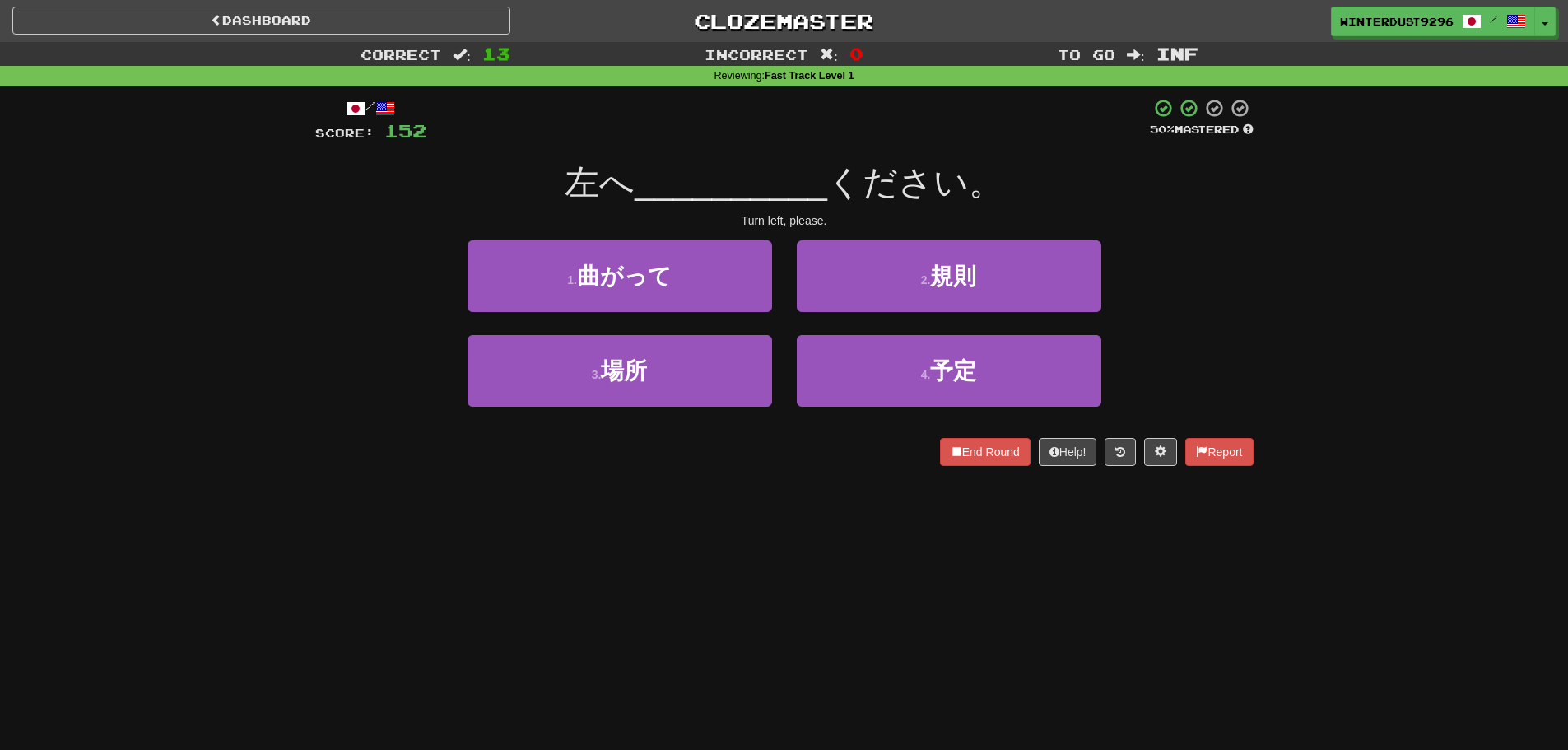
click at [708, 320] on div "1 . 曲がって" at bounding box center [620, 288] width 329 height 94
click at [711, 295] on button "1 . 曲がって" at bounding box center [620, 276] width 305 height 72
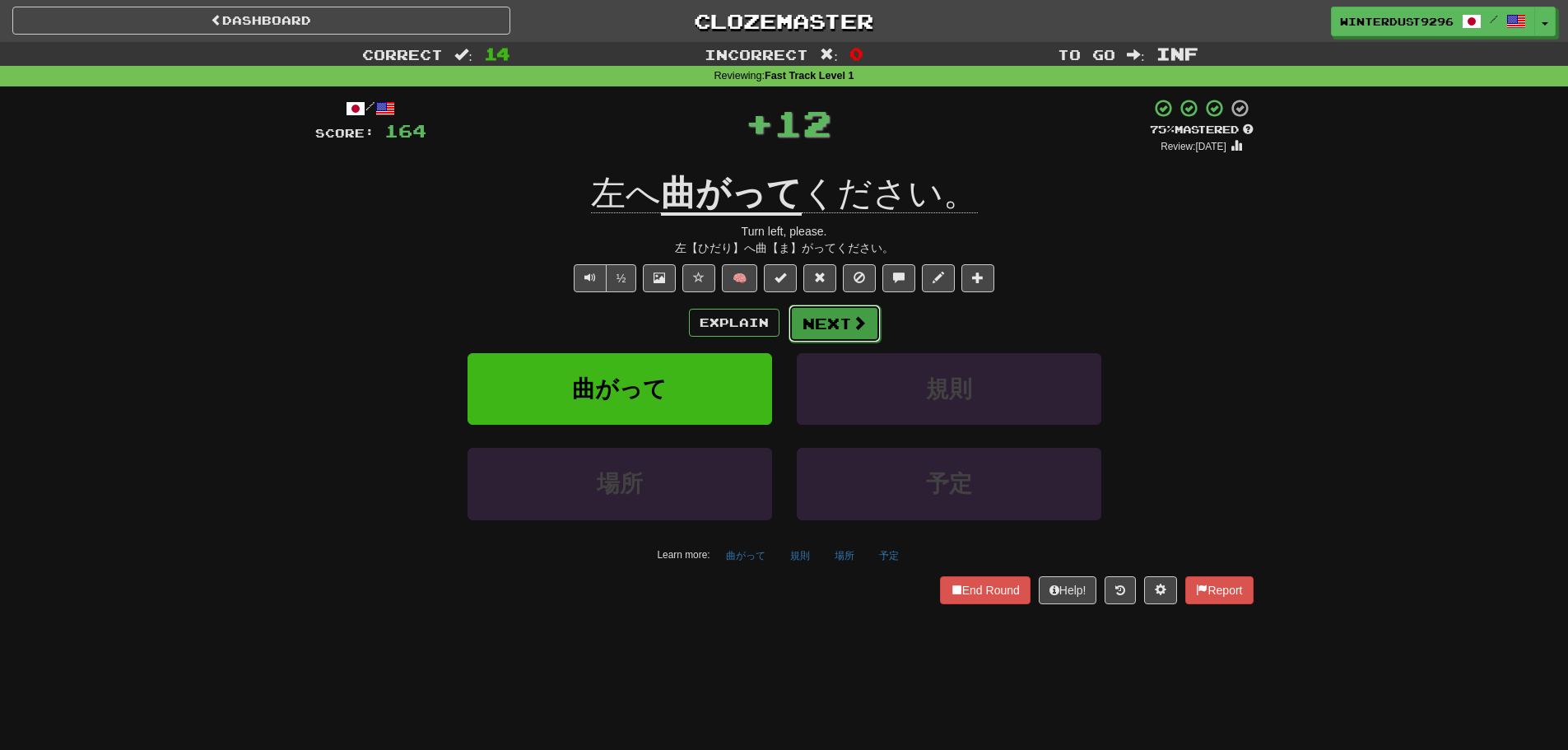
click at [836, 324] on button "Next" at bounding box center [835, 324] width 92 height 38
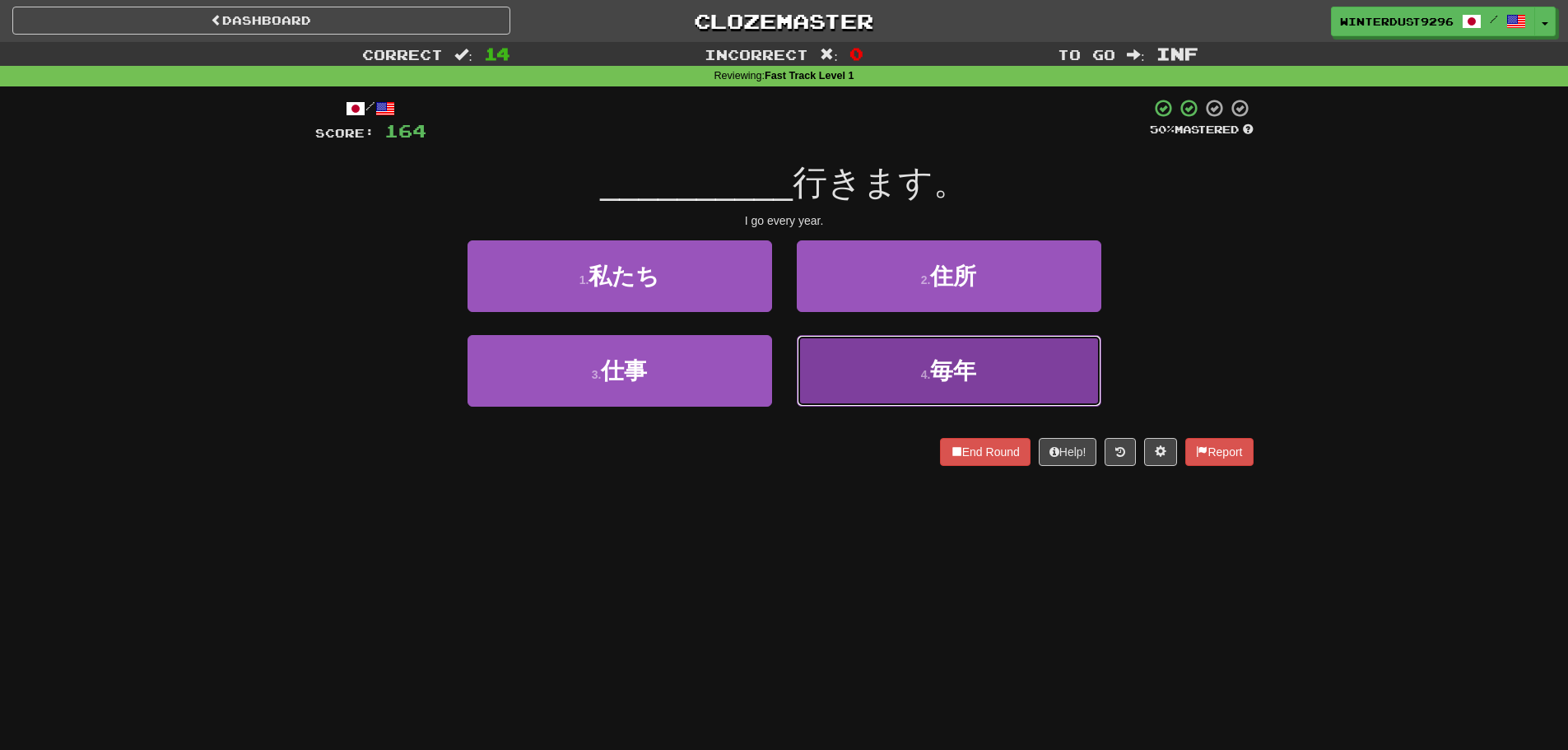
click at [936, 369] on span "毎年" at bounding box center [952, 371] width 46 height 25
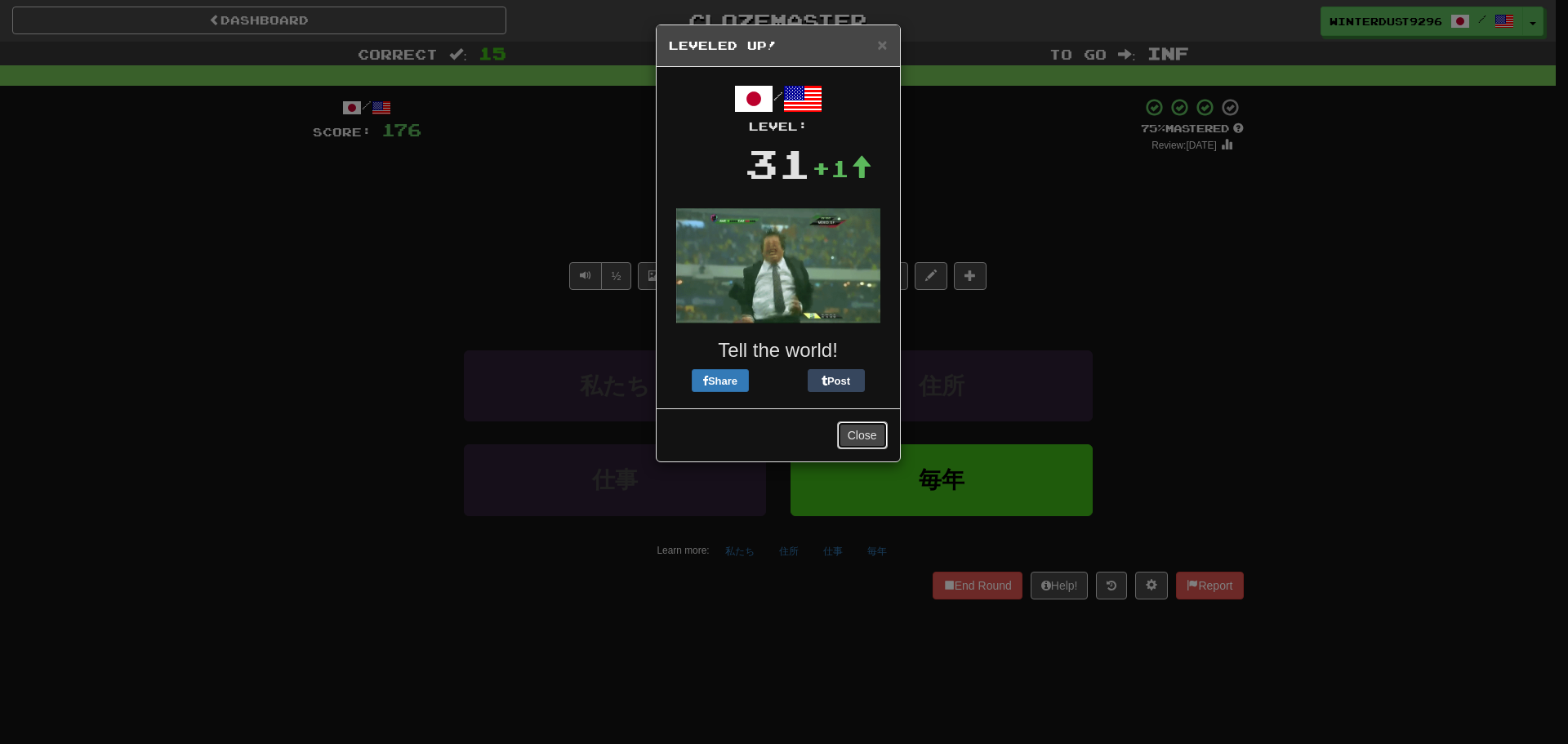
click at [865, 436] on button "Close" at bounding box center [862, 436] width 51 height 27
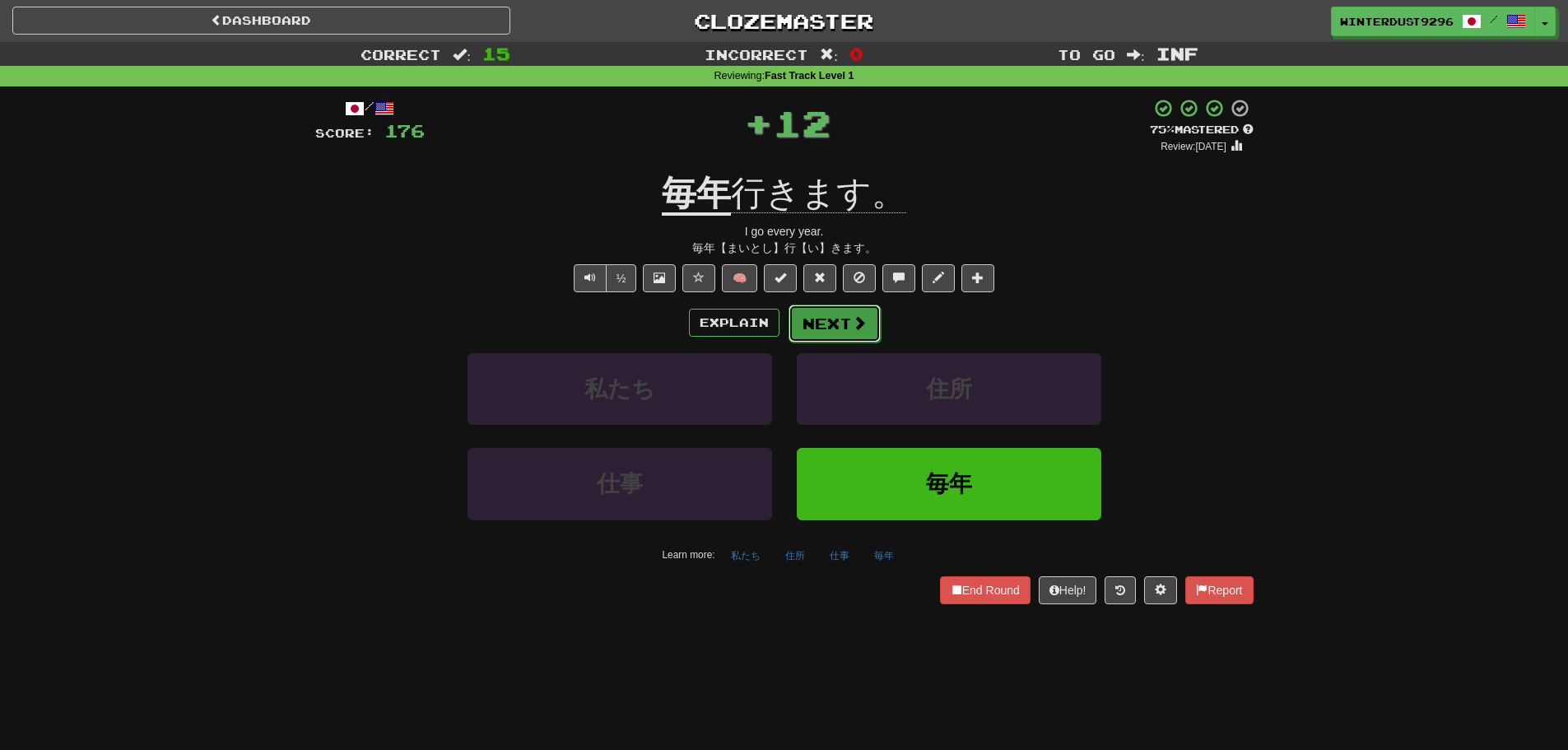
click at [838, 327] on button "Next" at bounding box center [835, 324] width 92 height 38
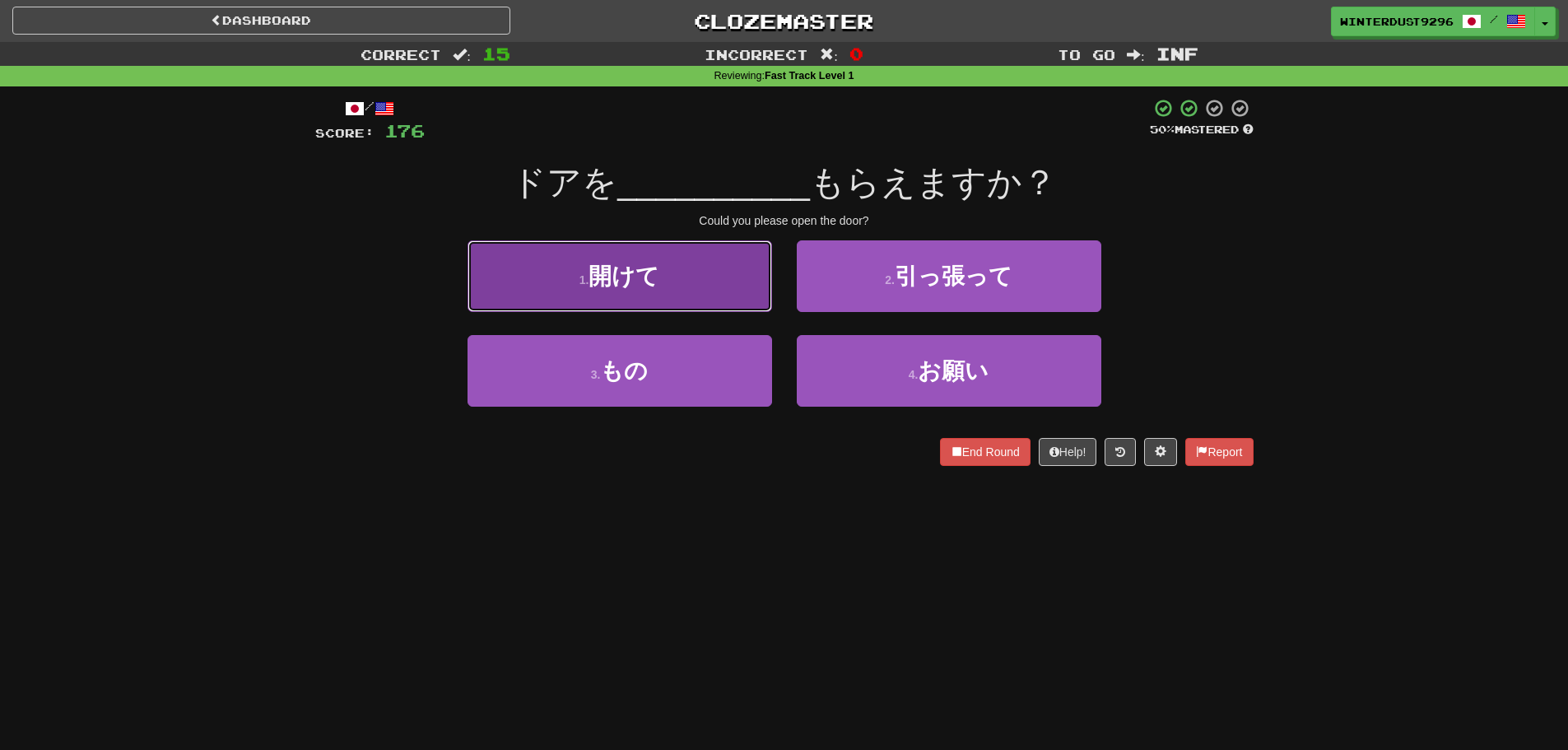
click at [742, 295] on button "1 . 開けて" at bounding box center [620, 276] width 305 height 72
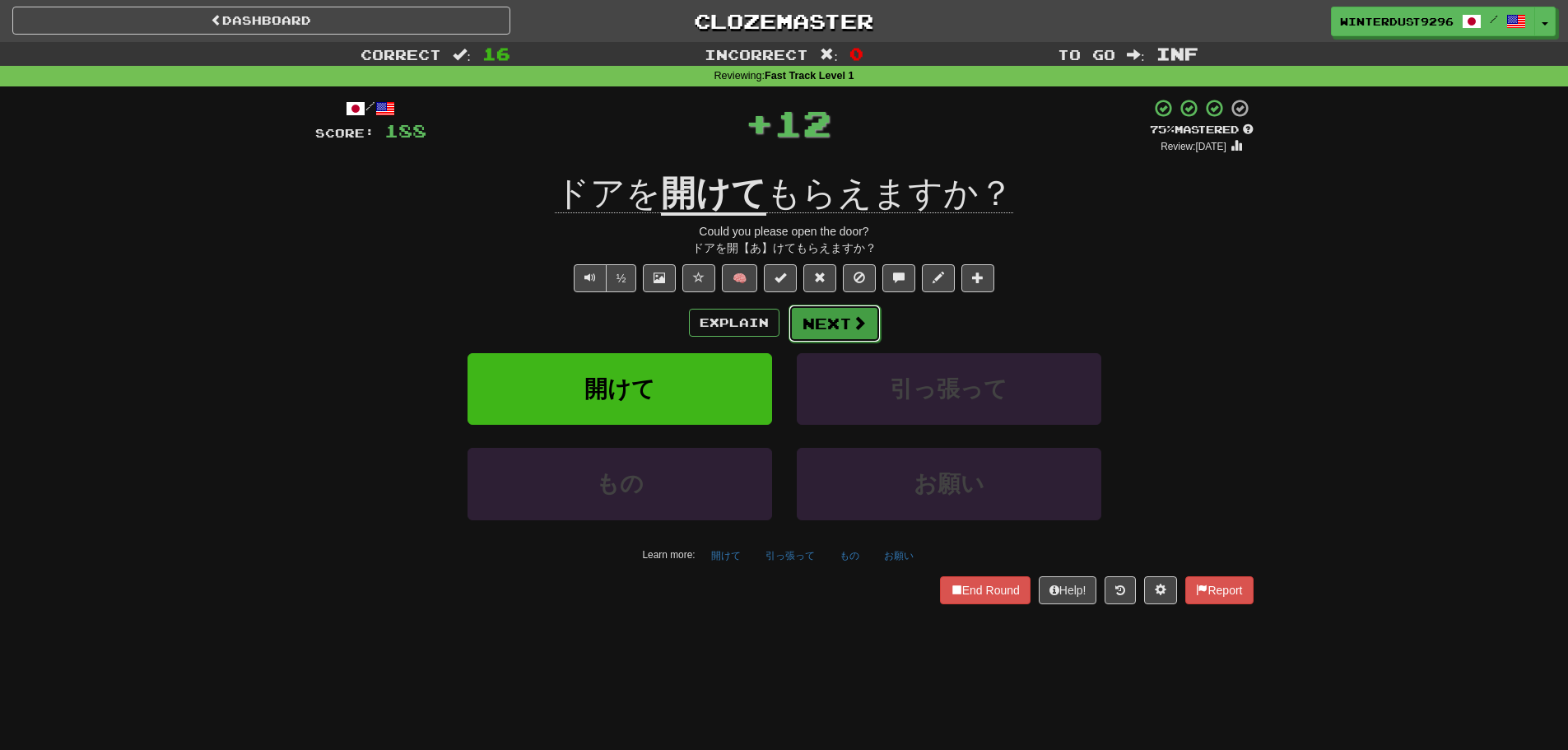
click at [861, 327] on span at bounding box center [859, 322] width 15 height 15
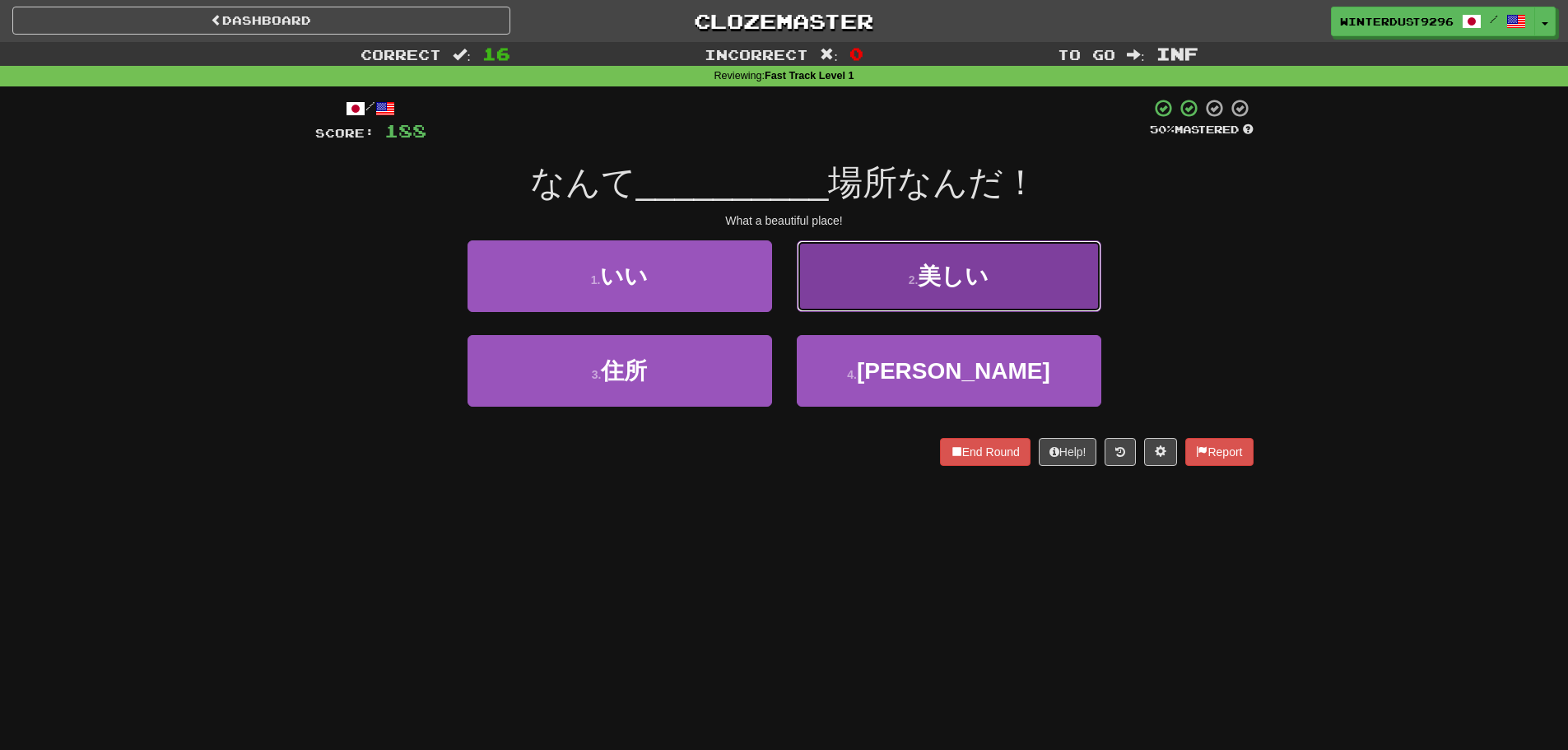
click at [880, 291] on button "2 . 美しい" at bounding box center [949, 276] width 305 height 72
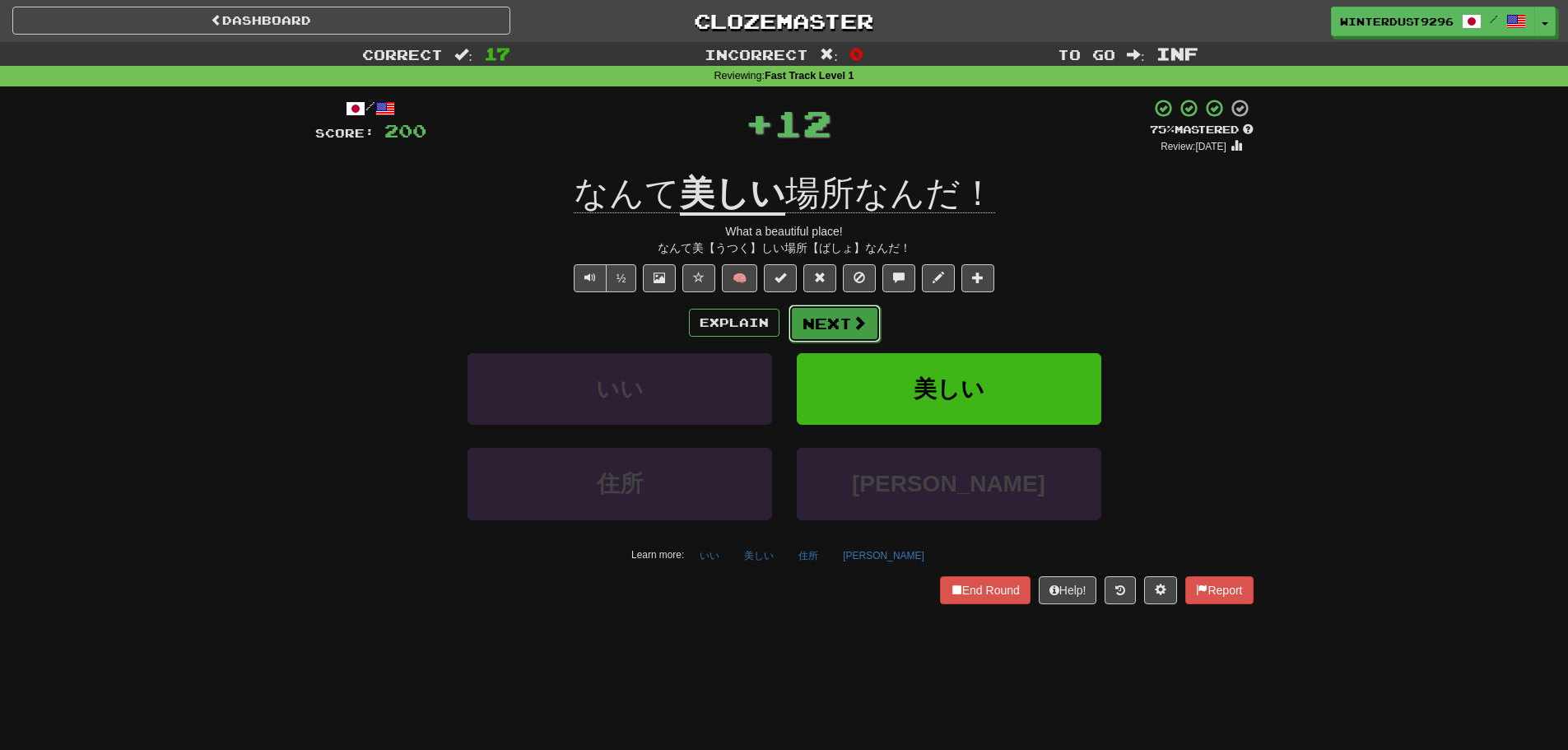
click at [844, 310] on button "Next" at bounding box center [835, 324] width 92 height 38
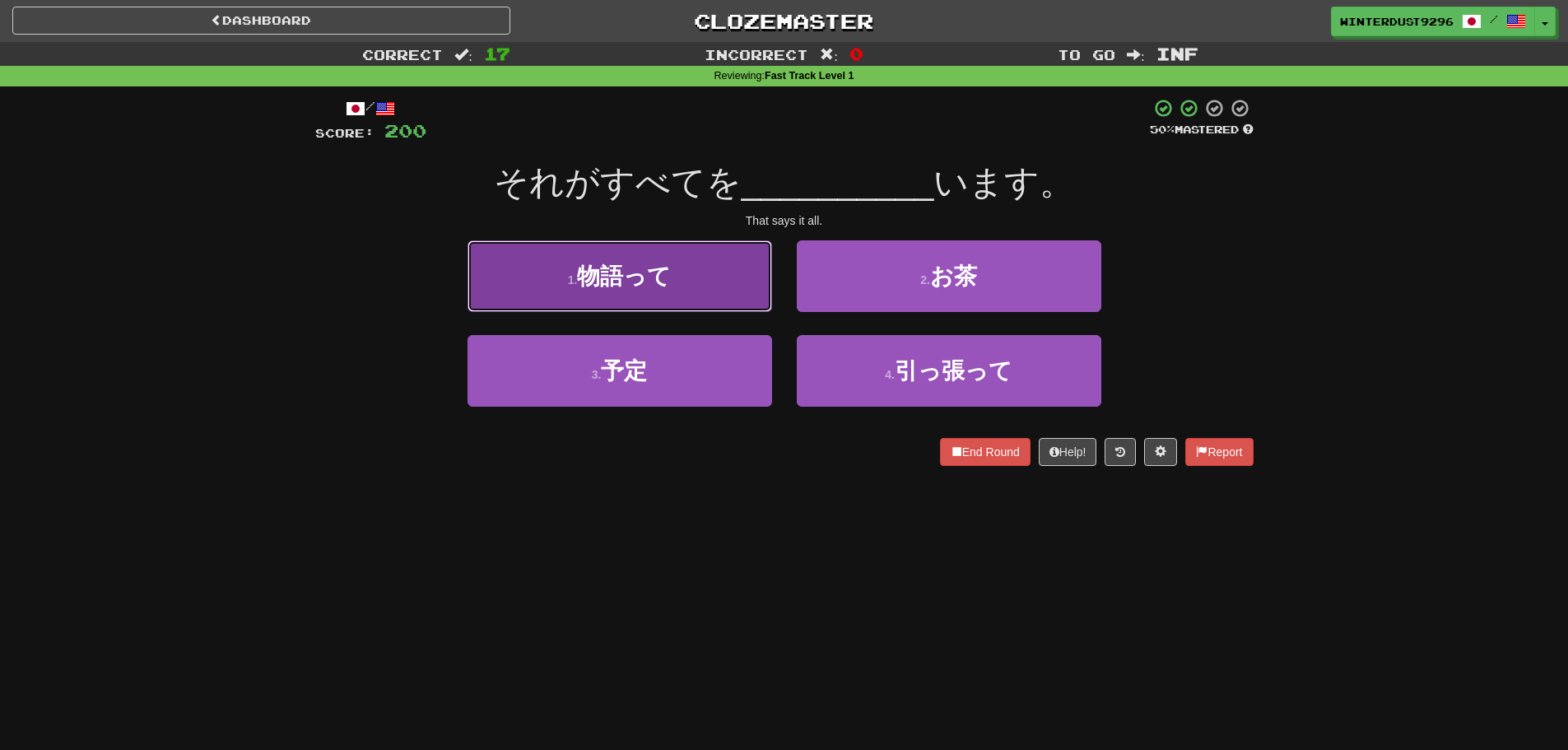
click at [732, 305] on button "1 . 物語って" at bounding box center [620, 276] width 305 height 72
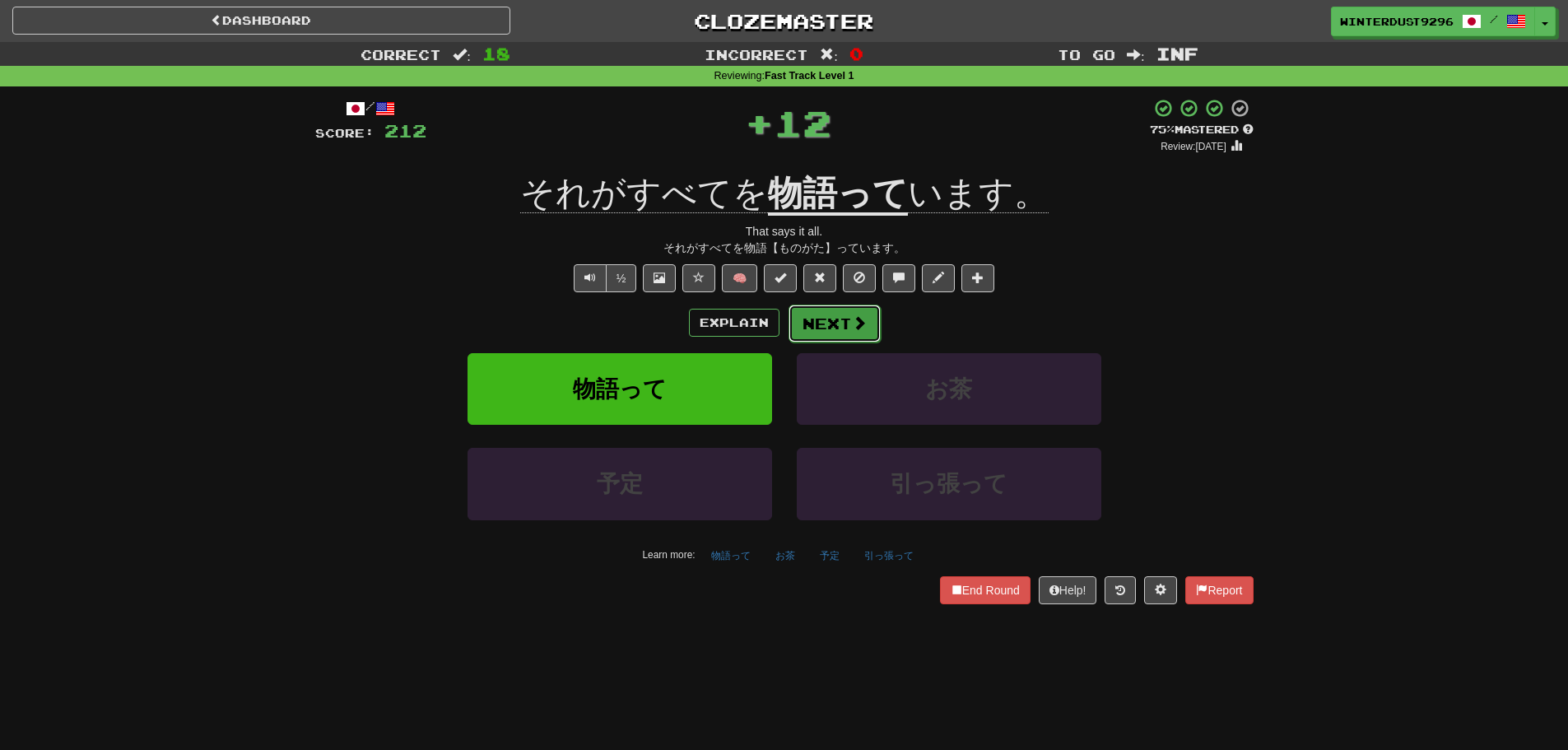
click at [829, 319] on button "Next" at bounding box center [835, 324] width 92 height 38
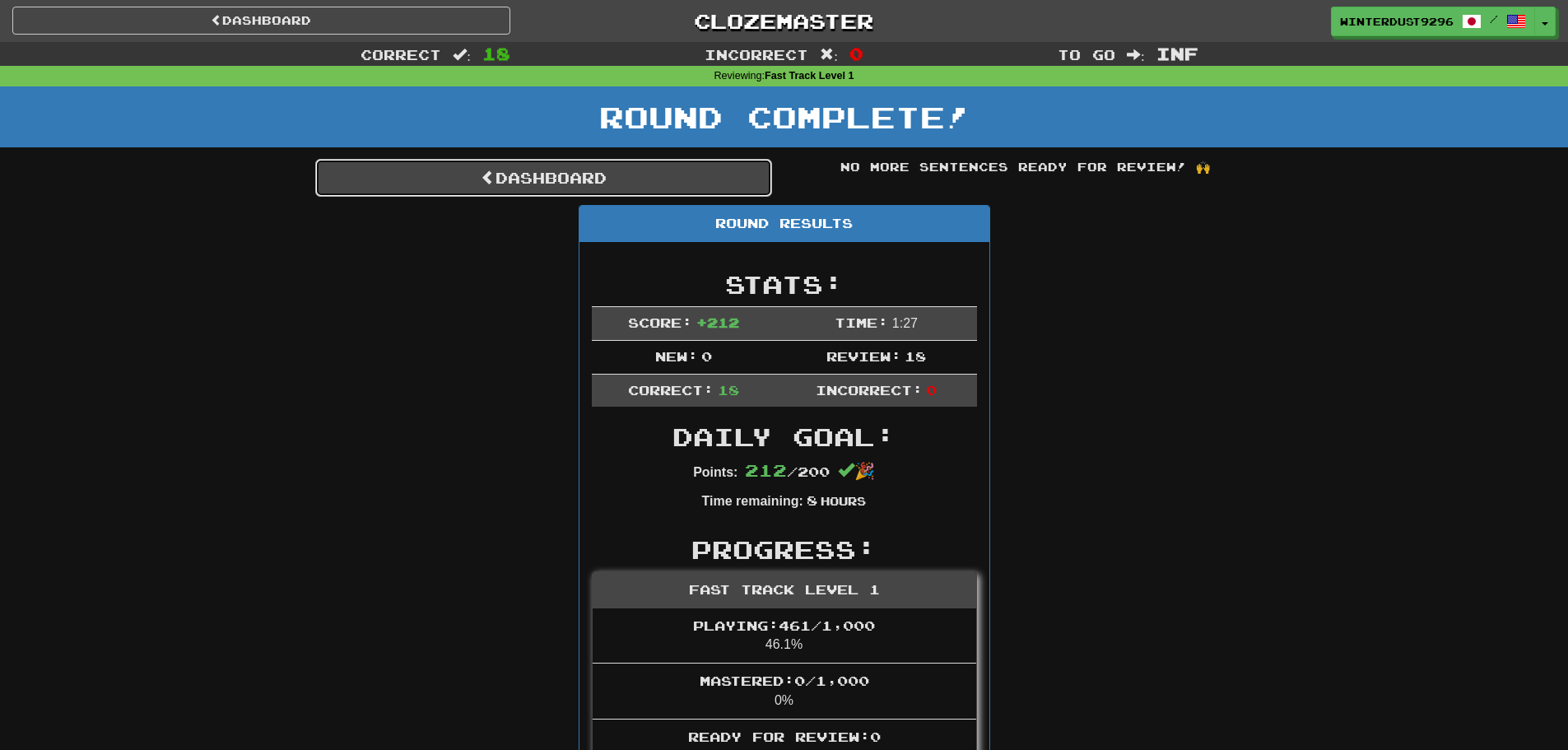
click at [600, 172] on link "Dashboard" at bounding box center [544, 178] width 457 height 38
